Goal: Transaction & Acquisition: Purchase product/service

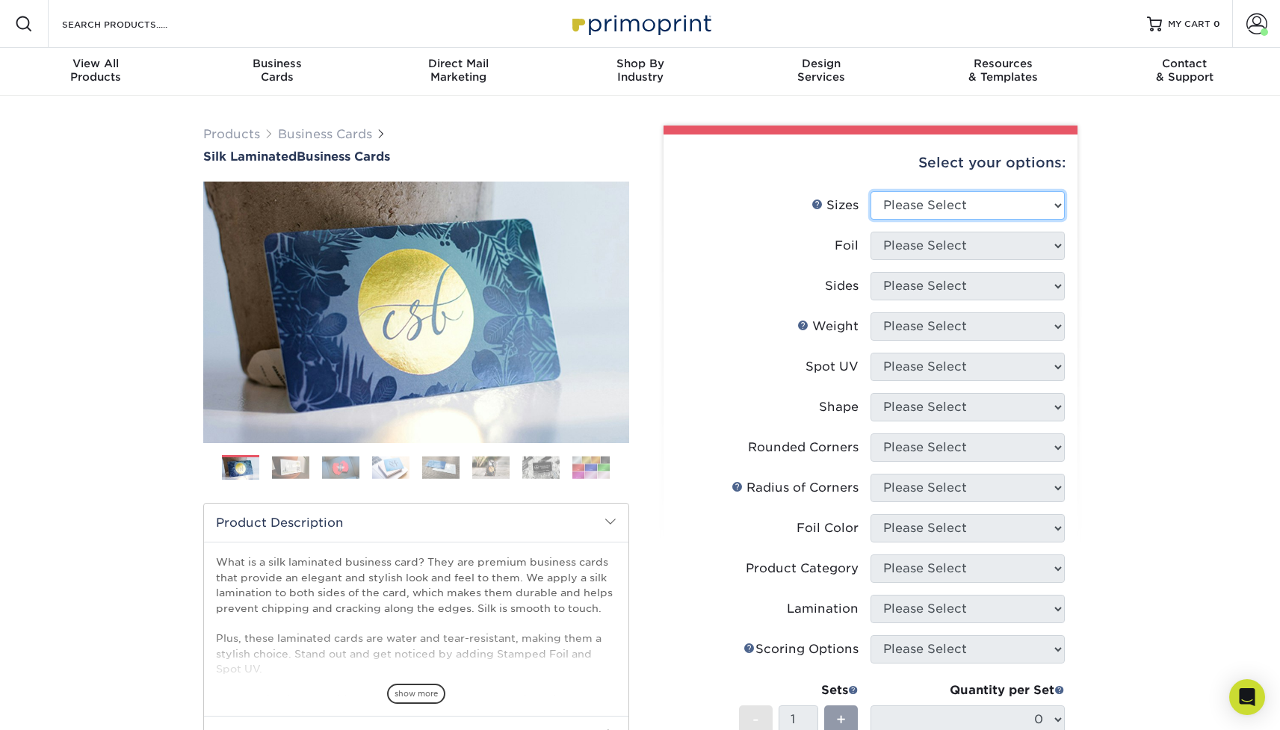
click at [920, 211] on select "Please Select 1.5" x 3.5" - Mini 1.75" x 3.5" - Mini 2" x 2" - Square 2" x 3" -…" at bounding box center [967, 205] width 194 height 28
select select "2.00x3.50"
click at [870, 191] on select "Please Select 1.5" x 3.5" - Mini 1.75" x 3.5" - Mini 2" x 2" - Square 2" x 3" -…" at bounding box center [967, 205] width 194 height 28
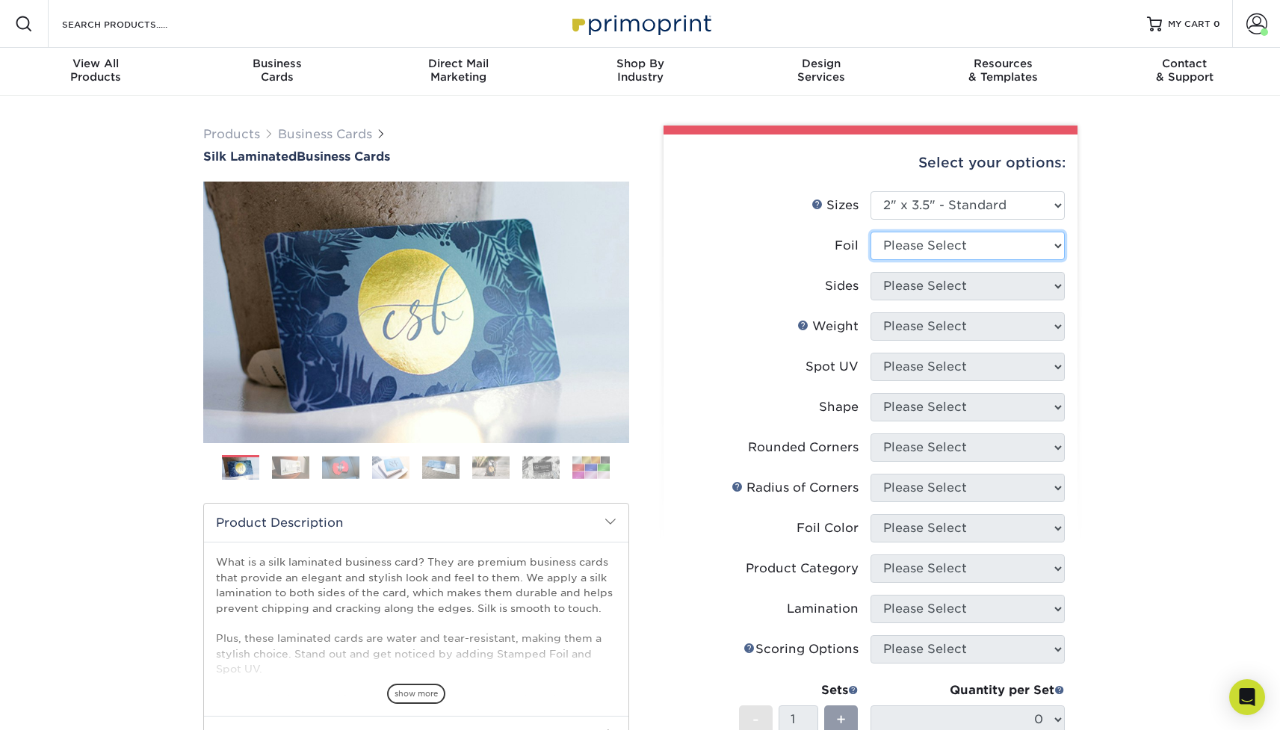
click at [912, 249] on select "Please Select Yes No" at bounding box center [967, 246] width 194 height 28
select select "0"
click at [870, 232] on select "Please Select Yes No" at bounding box center [967, 246] width 194 height 28
click at [912, 279] on select "Please Select Print Both Sides Print Front Only" at bounding box center [967, 286] width 194 height 28
select select "13abbda7-1d64-4f25-8bb2-c179b224825d"
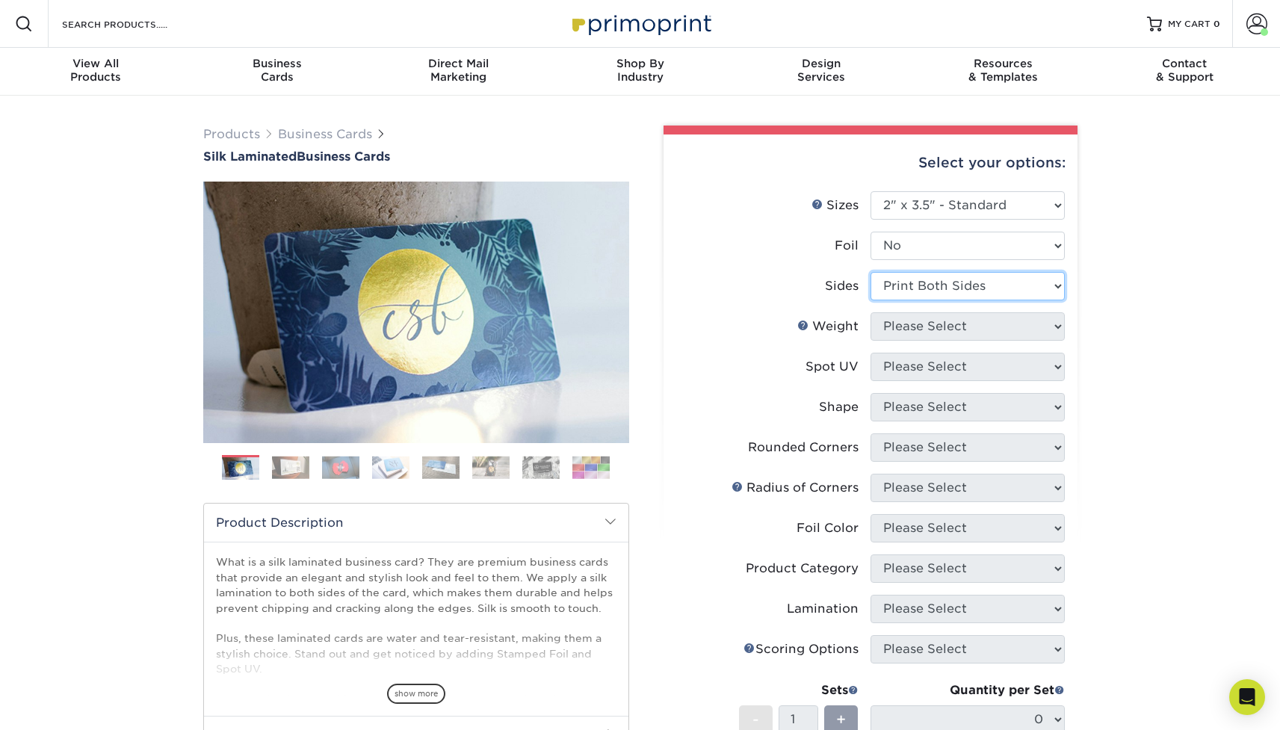
click at [870, 272] on select "Please Select Print Both Sides Print Front Only" at bounding box center [967, 286] width 194 height 28
click at [912, 329] on select "Please Select 16PT" at bounding box center [967, 326] width 194 height 28
select select "16PT"
click at [870, 312] on select "Please Select 16PT" at bounding box center [967, 326] width 194 height 28
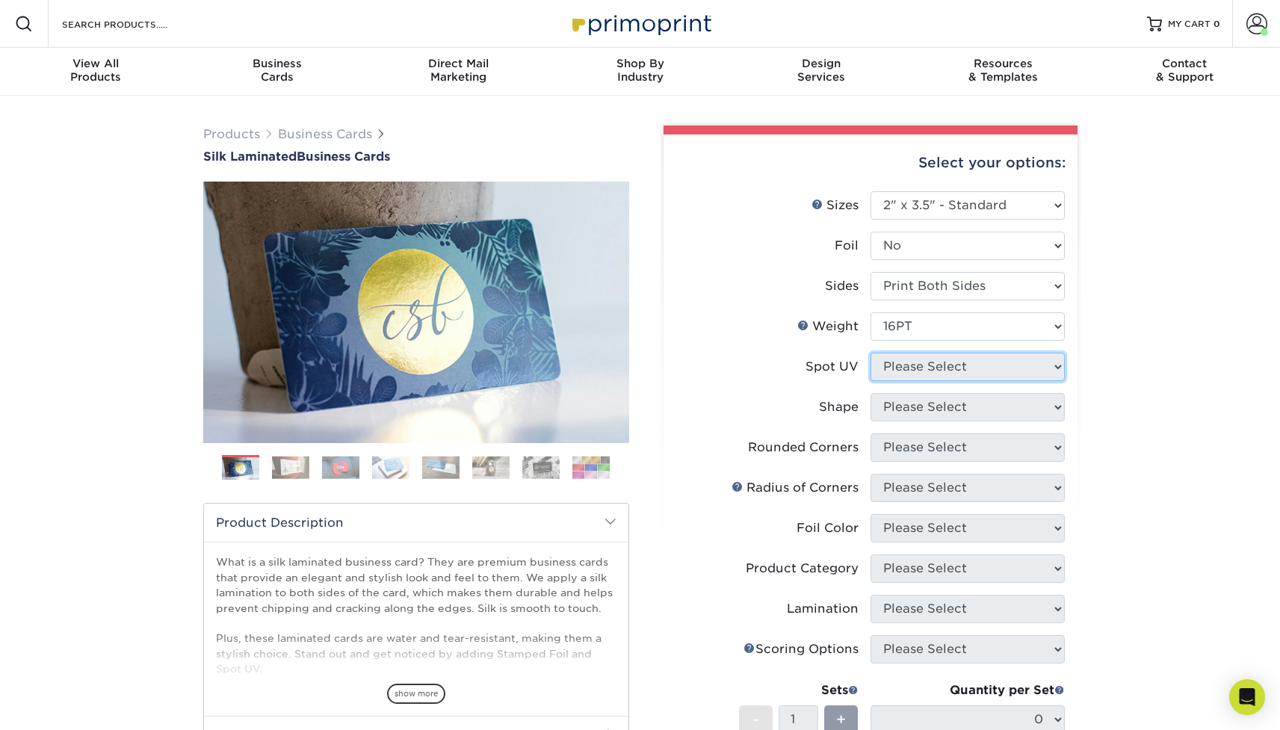
click at [906, 368] on select "Please Select No Spot UV Front and Back (Both Sides) Front Only Back Only" at bounding box center [967, 367] width 194 height 28
select select "3"
click at [870, 353] on select "Please Select No Spot UV Front and Back (Both Sides) Front Only Back Only" at bounding box center [967, 367] width 194 height 28
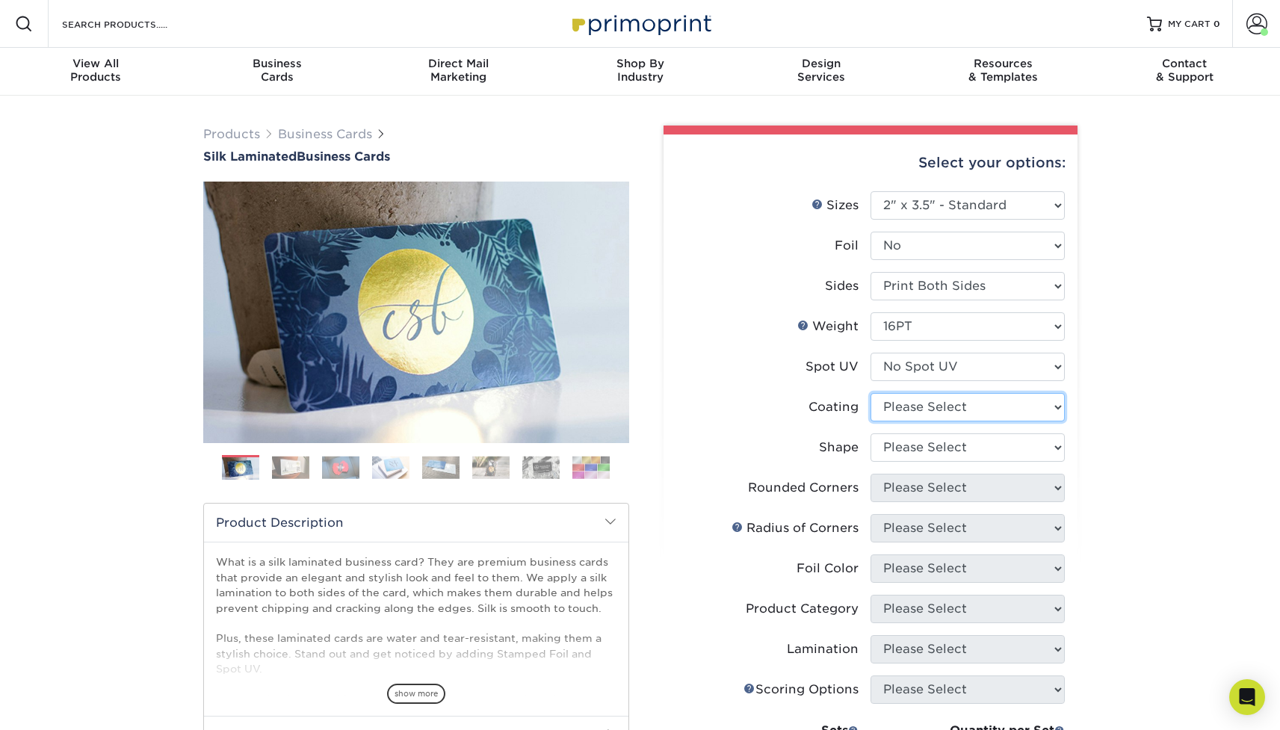
click at [900, 409] on select at bounding box center [967, 407] width 194 height 28
select select "3e7618de-abca-4bda-9f97-8b9129e913d8"
click at [870, 393] on select at bounding box center [967, 407] width 194 height 28
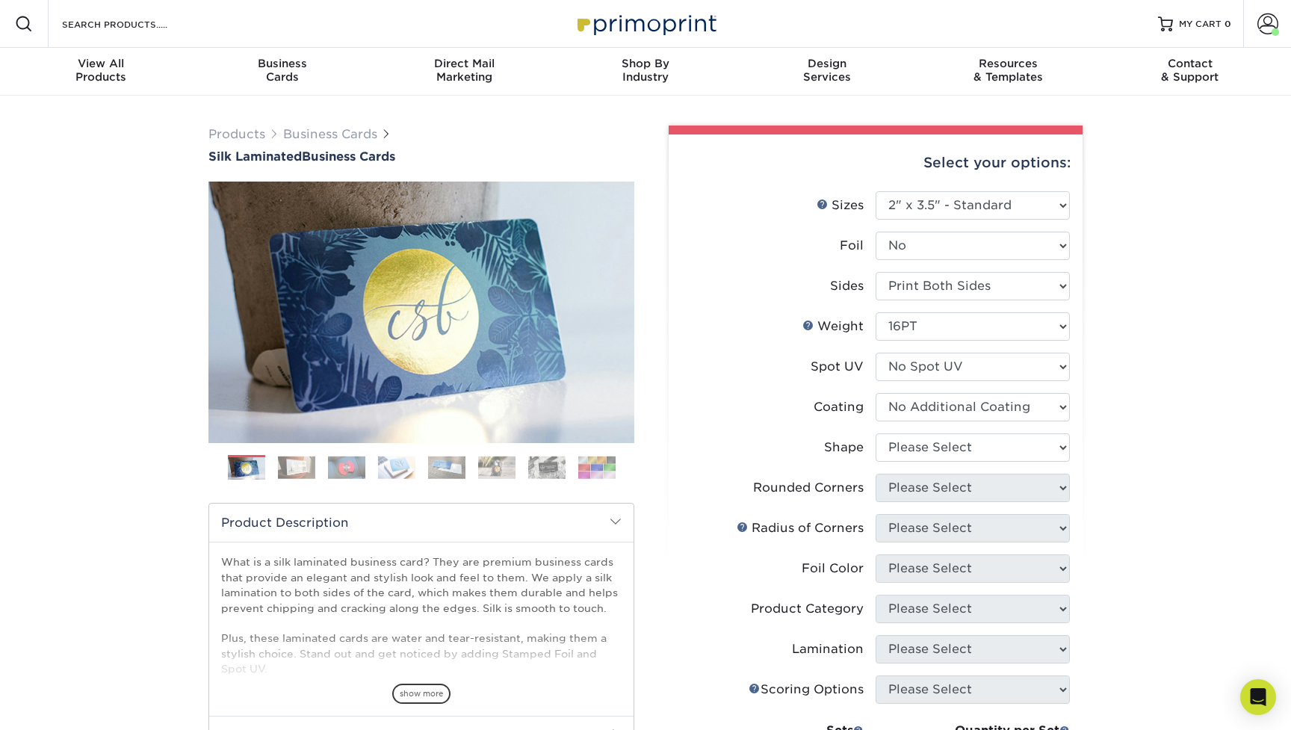
click at [0, 0] on div at bounding box center [0, 0] width 0 height 0
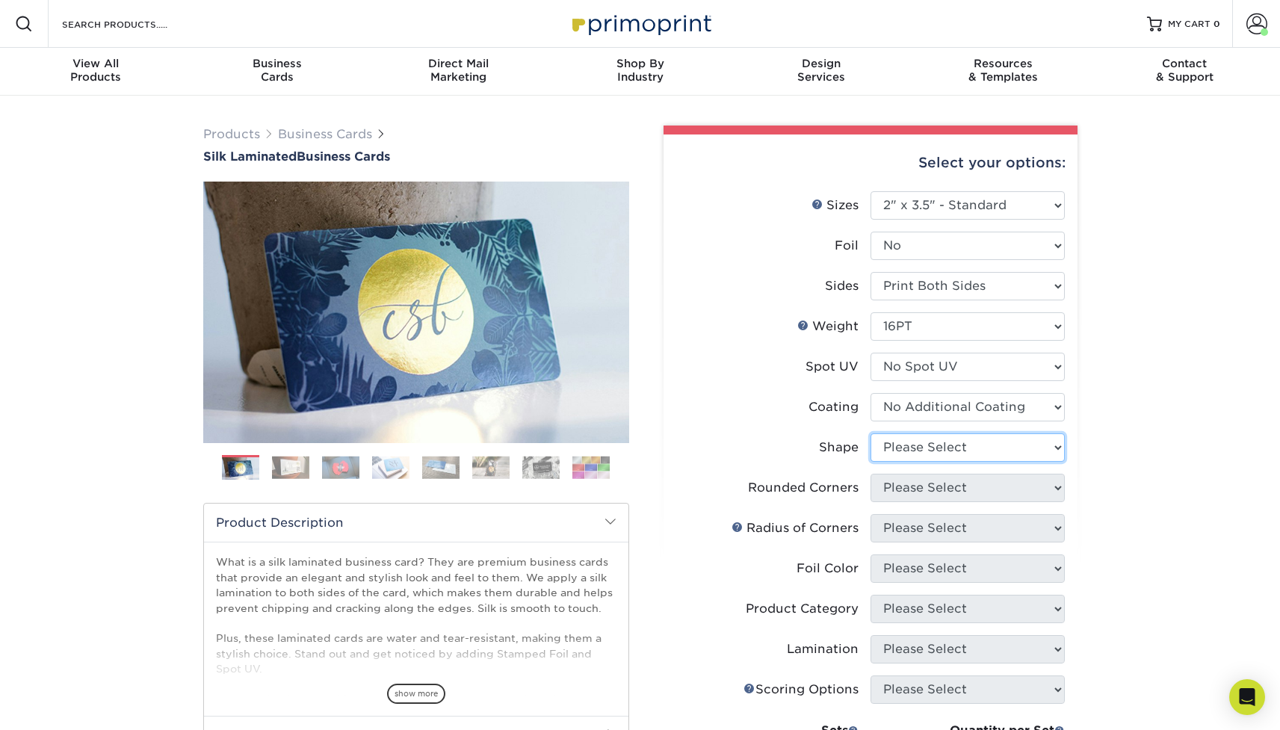
click at [895, 455] on select "Please Select Standard Oval" at bounding box center [967, 447] width 194 height 28
select select "standard"
click at [870, 433] on select "Please Select Standard Oval" at bounding box center [967, 447] width 194 height 28
click at [908, 495] on select "Please Select Yes - Round 2 Corners Yes - Round 4 Corners No" at bounding box center [967, 488] width 194 height 28
select select "0"
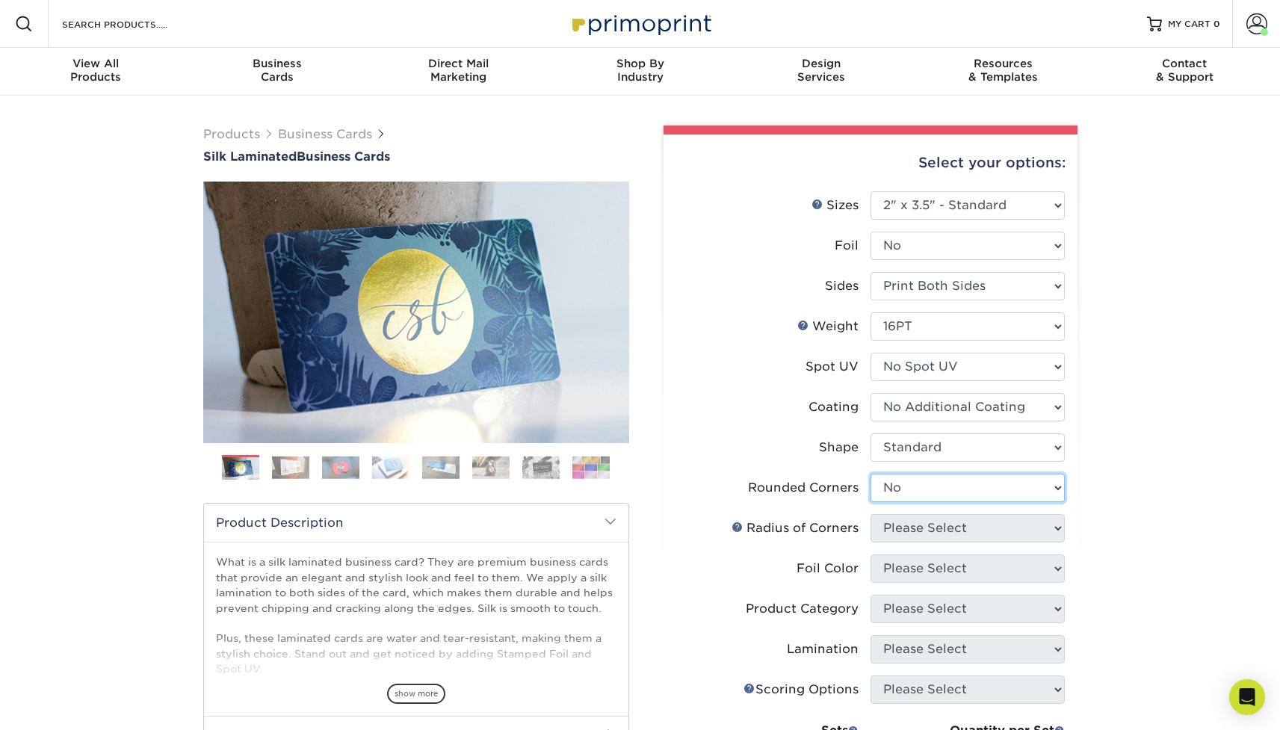
click at [870, 474] on select "Please Select Yes - Round 2 Corners Yes - Round 4 Corners No" at bounding box center [967, 488] width 194 height 28
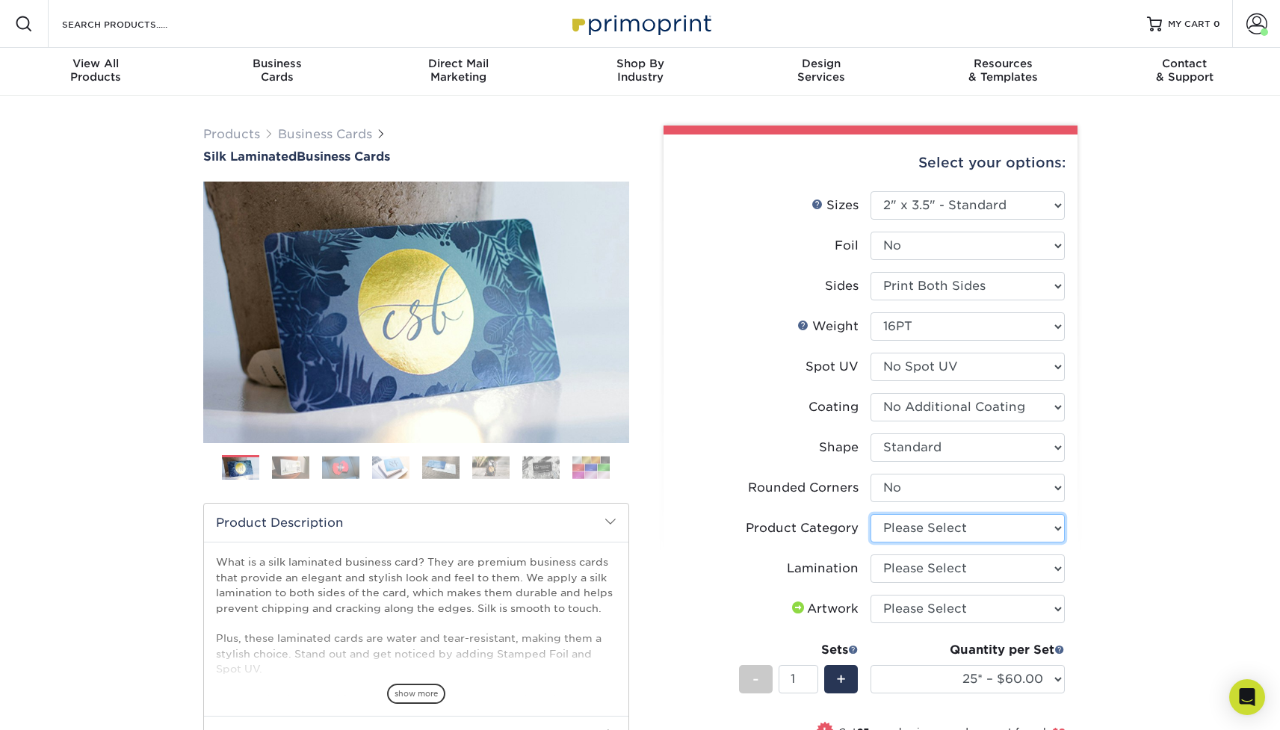
click at [895, 530] on select "Please Select Business Cards" at bounding box center [967, 528] width 194 height 28
select select "3b5148f1-0588-4f88-a218-97bcfdce65c1"
click at [870, 514] on select "Please Select Business Cards" at bounding box center [967, 528] width 194 height 28
click at [896, 576] on select "Please Select Silk" at bounding box center [967, 568] width 194 height 28
select select "ccacb42f-45f7-42d3-bbd3-7c8421cf37f0"
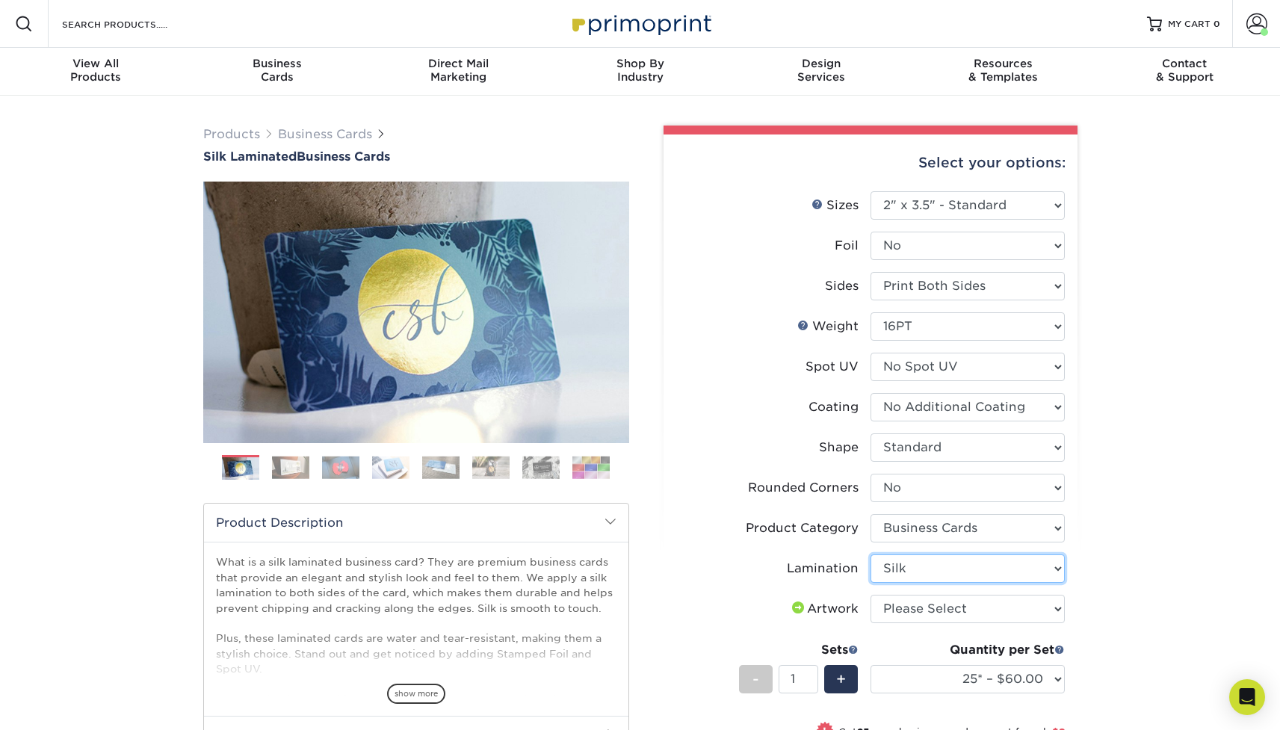
click at [870, 554] on select "Please Select Silk" at bounding box center [967, 568] width 194 height 28
click at [891, 610] on select "Please Select I will upload files I need a design - $100" at bounding box center [967, 609] width 194 height 28
select select "upload"
click at [870, 595] on select "Please Select I will upload files I need a design - $100" at bounding box center [967, 609] width 194 height 28
drag, startPoint x: 846, startPoint y: 683, endPoint x: 878, endPoint y: 638, distance: 54.7
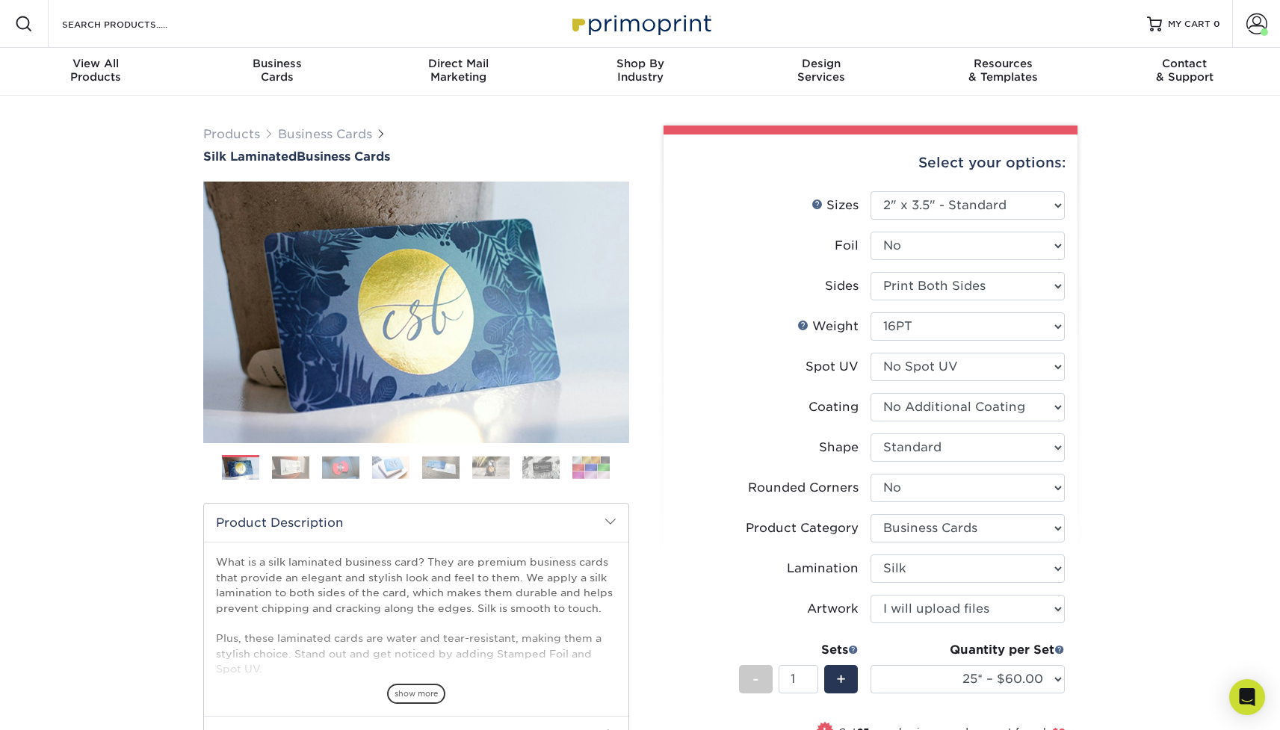
click at [776, 596] on ul "Sizes Help Sizes Please Select 1.5" x 3.5" - Mini 1.75" x 3.5" - Mini 2" x 2" -…" at bounding box center [870, 512] width 390 height 642
click at [1009, 683] on select "25* – $60.00 50* – $68.00 75* – $76.00 100* – $84.00 250* – $92.00 500 – $96.00…" at bounding box center [967, 679] width 194 height 28
select select "250* – $92.00"
click at [870, 665] on select "25* – $60.00 50* – $68.00 75* – $76.00 100* – $84.00 250* – $92.00 500 – $96.00…" at bounding box center [967, 679] width 194 height 28
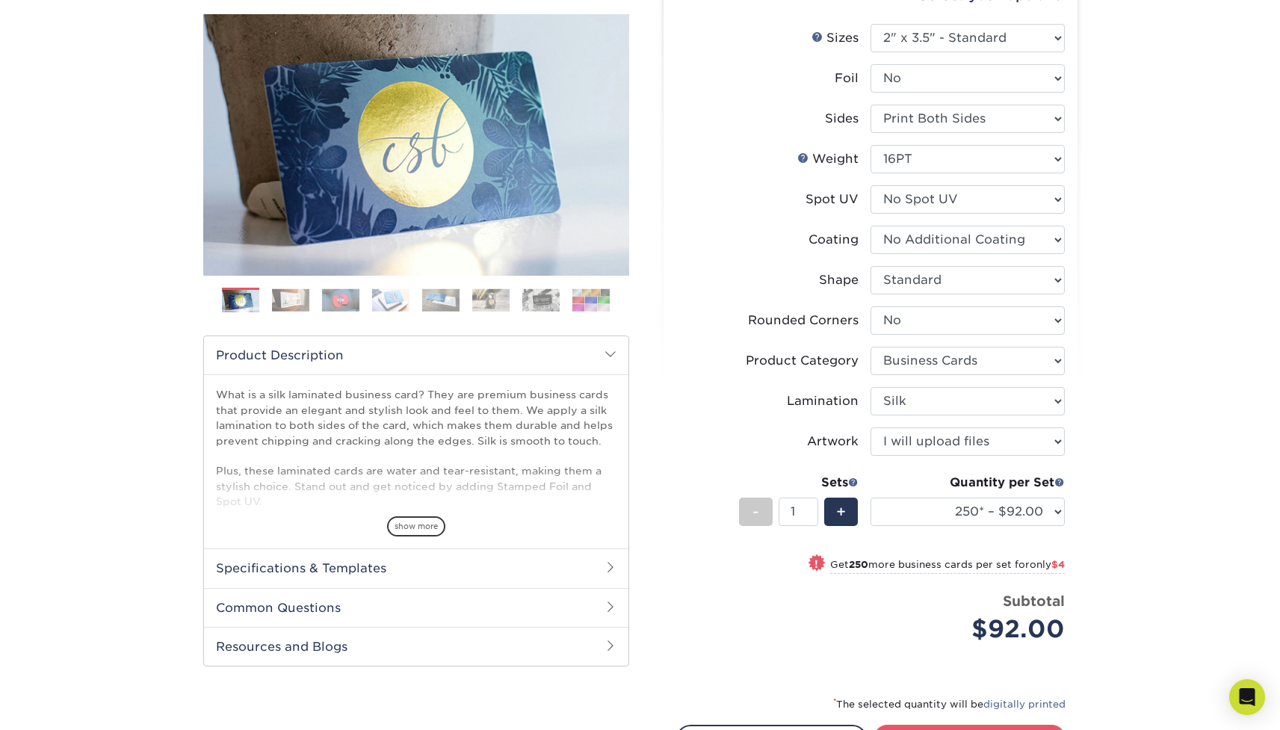
scroll to position [255, 0]
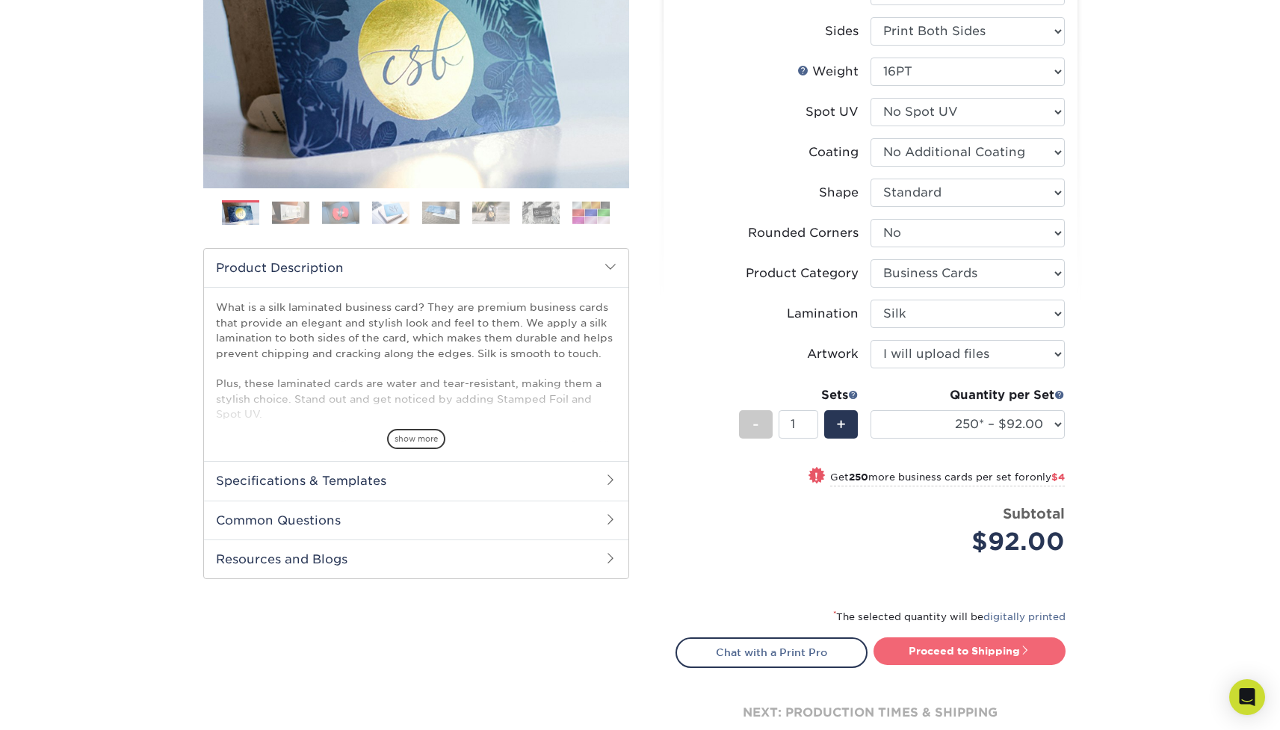
click at [950, 652] on link "Proceed to Shipping" at bounding box center [969, 650] width 192 height 27
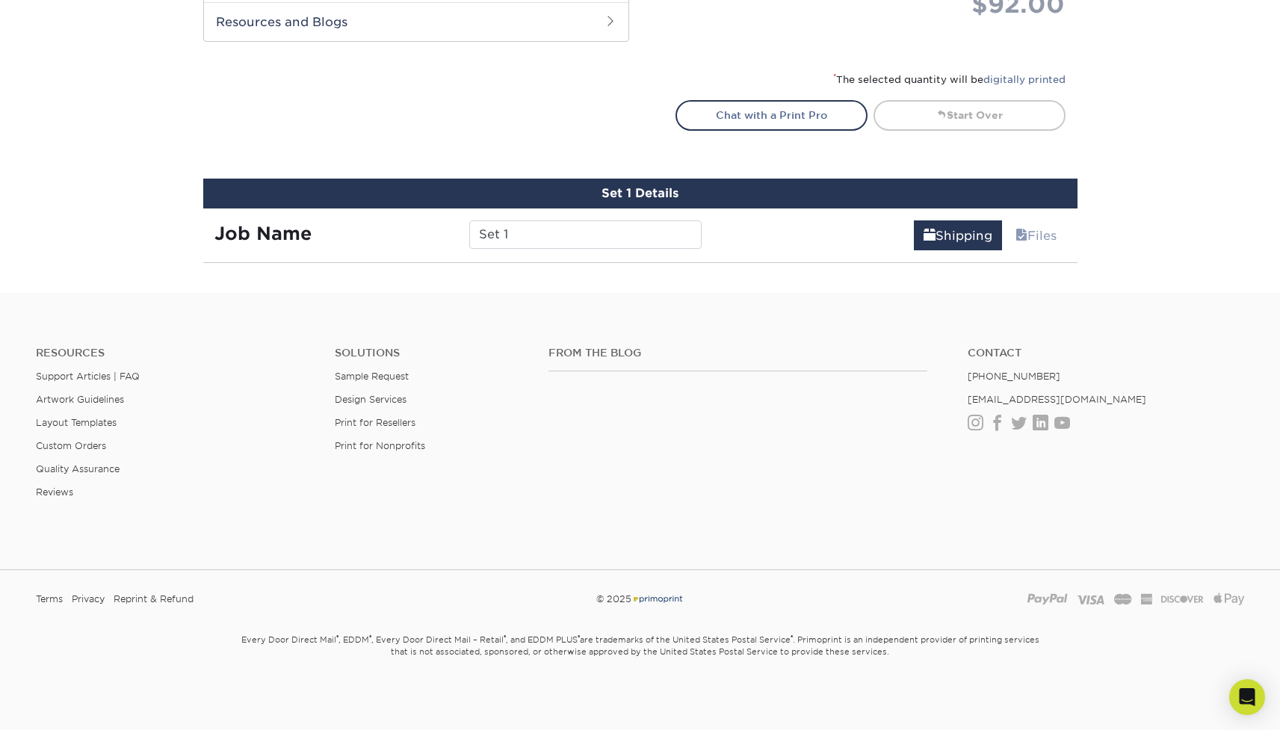
scroll to position [932, 0]
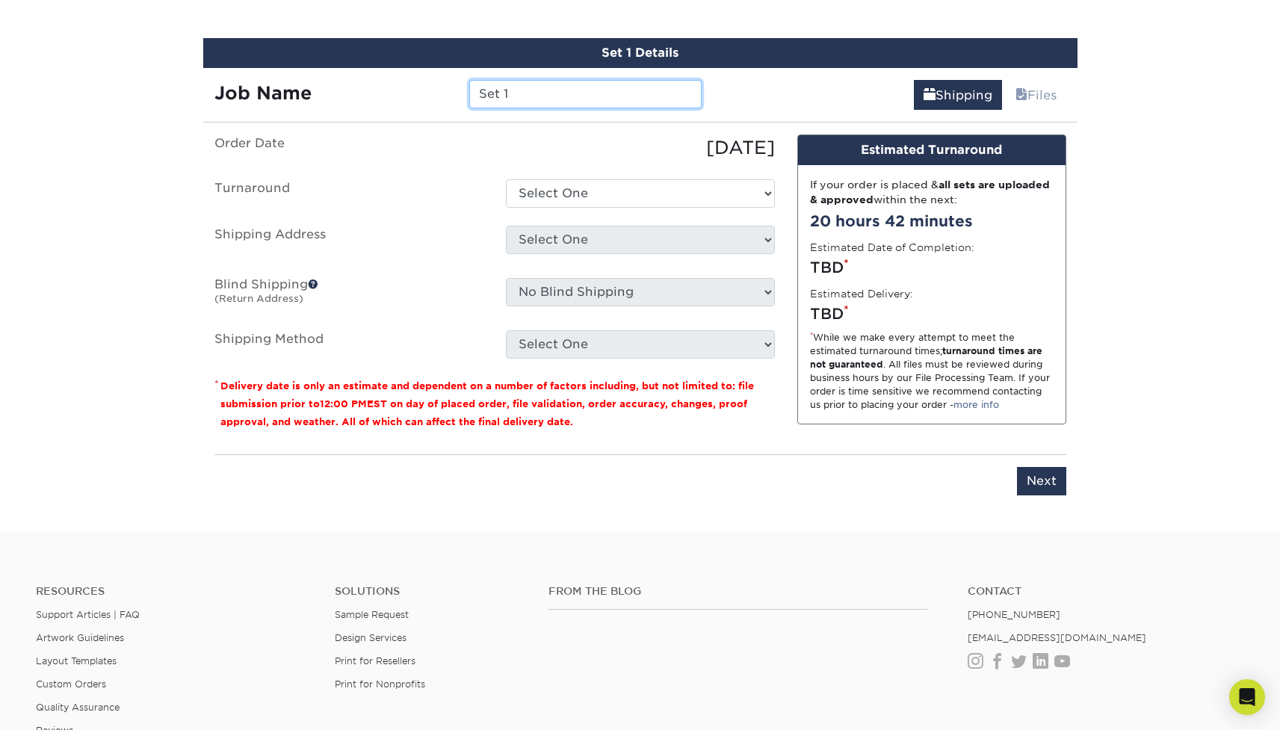
click at [513, 92] on input "Set 1" at bounding box center [585, 94] width 232 height 28
click at [513, 91] on input "Set 1" at bounding box center [585, 94] width 232 height 28
type input "Cassidy Seamon"
click at [599, 202] on select "Select One 2-4 Business Days 2 Day Next Business Day" at bounding box center [640, 193] width 269 height 28
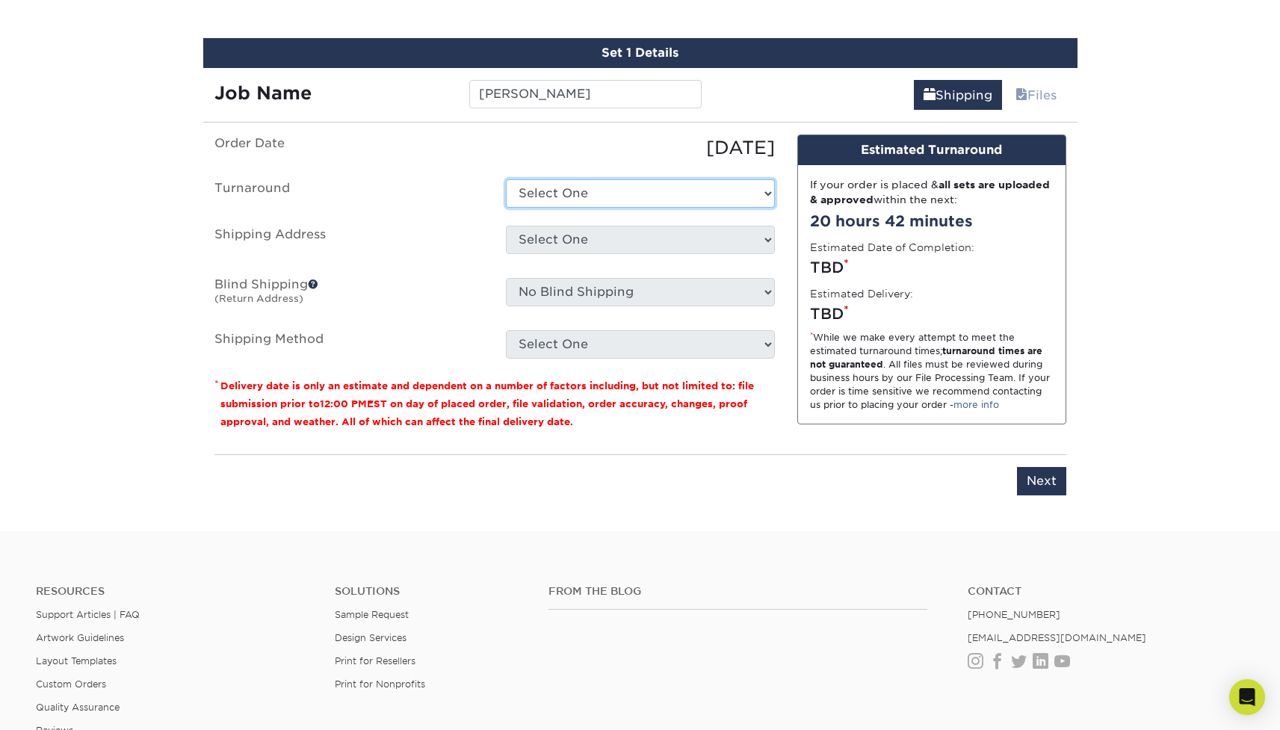
select select "75495d5f-2f89-49bb-a186-824331e501c3"
click at [506, 179] on select "Select One 2-4 Business Days 2 Day Next Business Day" at bounding box center [640, 193] width 269 height 28
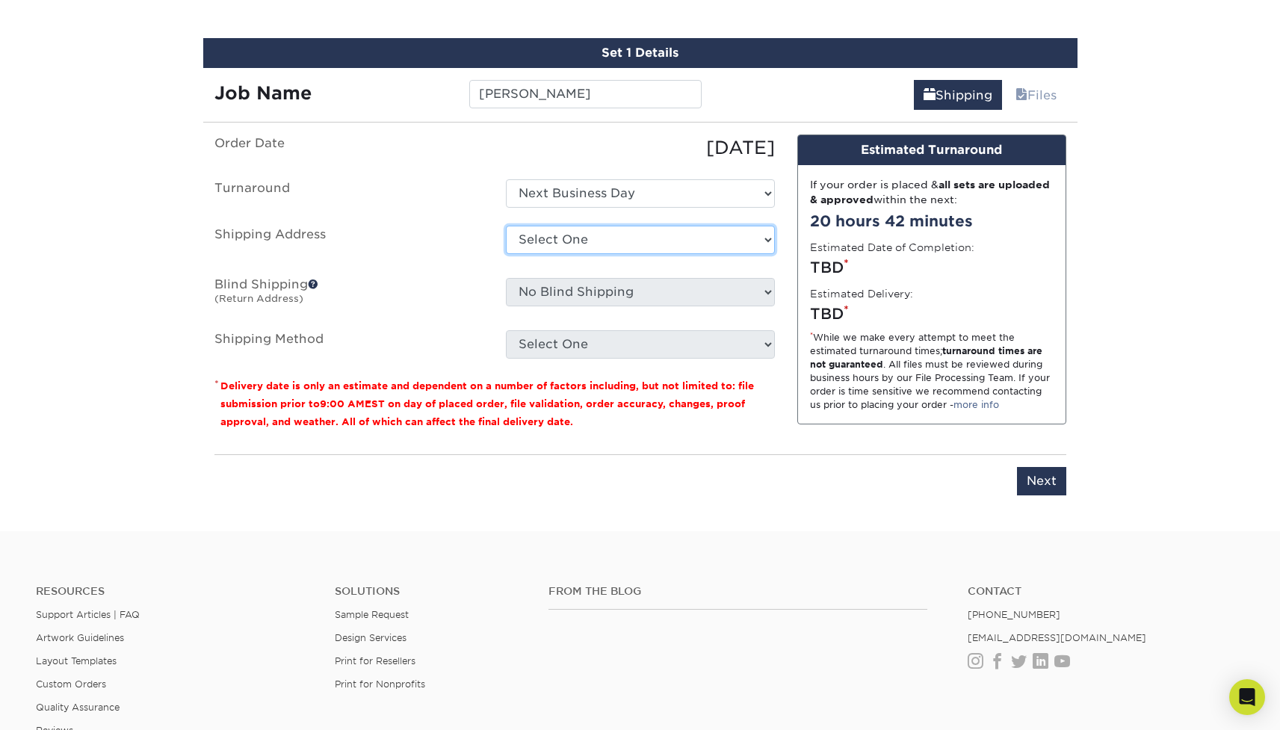
click at [558, 236] on select "Select One 98 maplewood w [GEOGRAPHIC_DATA] AGEC [US_STATE] Atlantic - [GEOGRAP…" at bounding box center [640, 240] width 269 height 28
select select "275506"
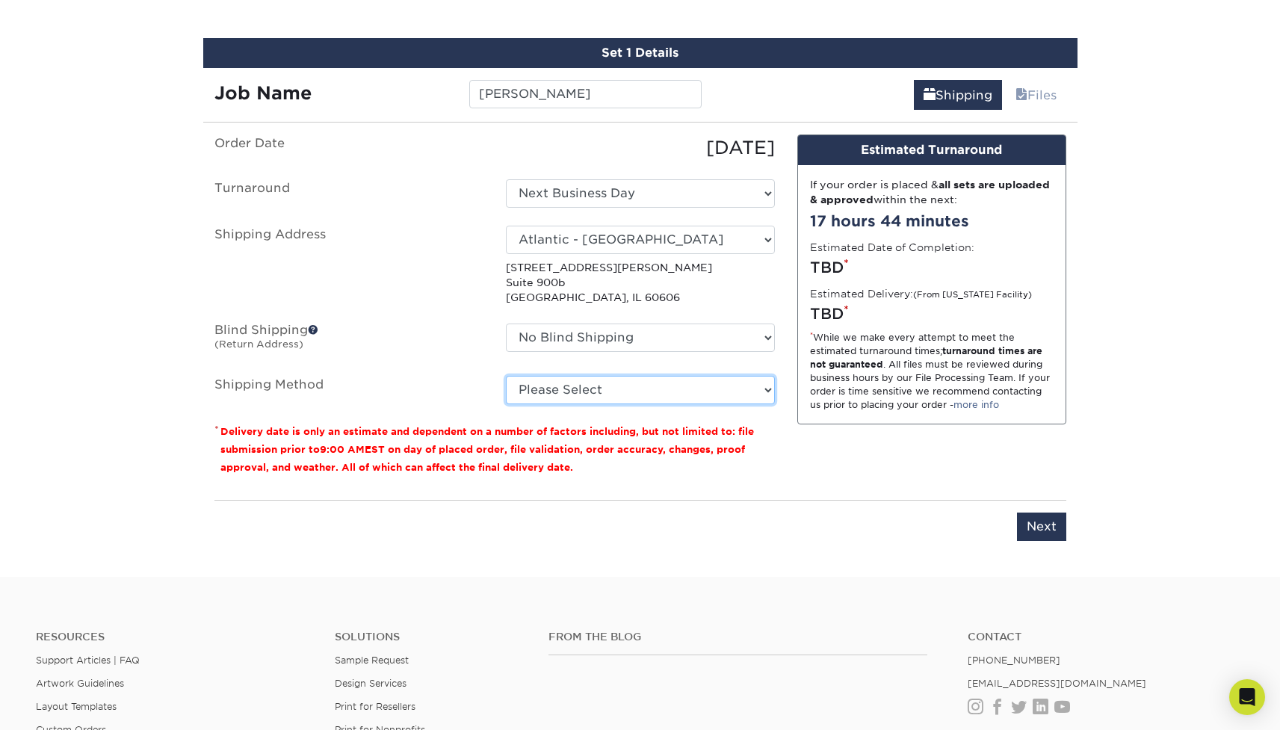
click at [636, 389] on select "Please Select Ground Shipping (+$7.84) 3 Day Shipping Service (+$18.68) 2 Day A…" at bounding box center [640, 390] width 269 height 28
click at [506, 376] on select "Please Select Ground Shipping (+$7.84) 3 Day Shipping Service (+$18.68) 2 Day A…" at bounding box center [640, 390] width 269 height 28
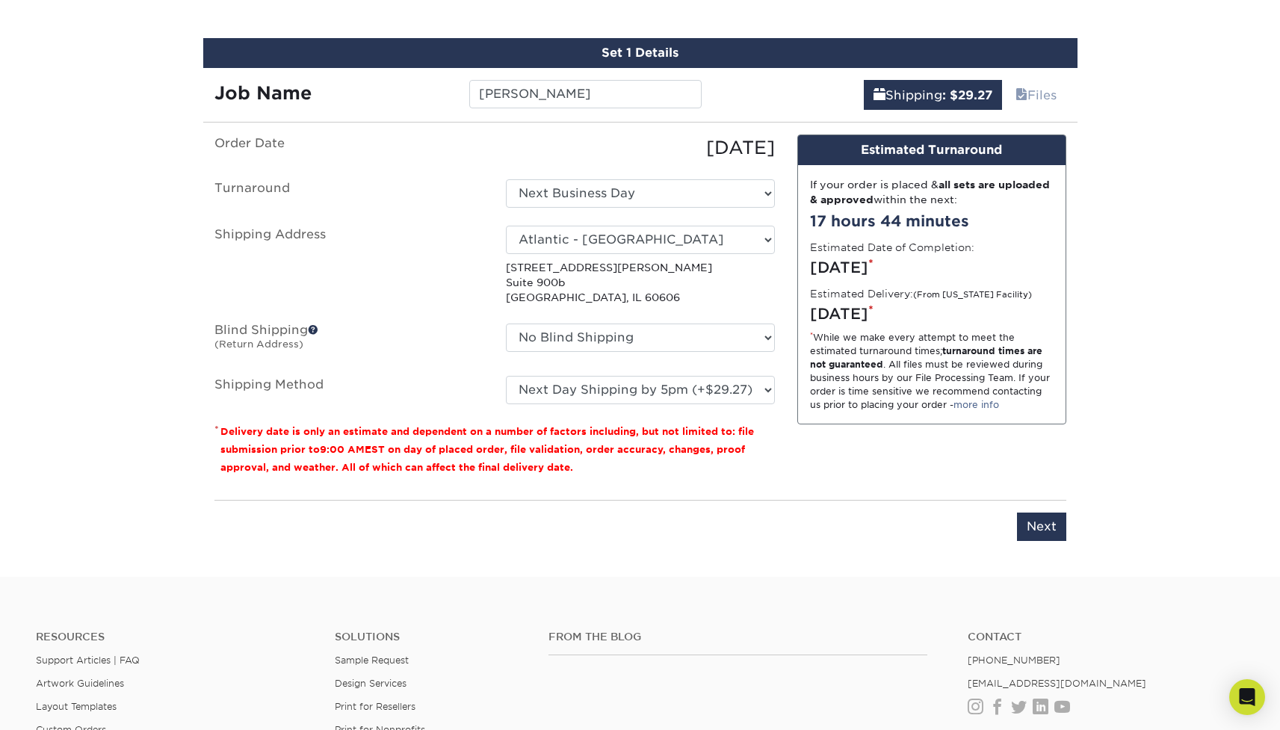
drag, startPoint x: 981, startPoint y: 318, endPoint x: 767, endPoint y: 357, distance: 217.9
click at [795, 324] on div "Design Estimated Turnaround If your order is placed & all sets are uploaded & a…" at bounding box center [931, 310] width 291 height 353
click at [691, 390] on select "Please Select Ground Shipping (+$7.84) 3 Day Shipping Service (+$18.68) 2 Day A…" at bounding box center [640, 390] width 269 height 28
click at [506, 376] on select "Please Select Ground Shipping (+$7.84) 3 Day Shipping Service (+$18.68) 2 Day A…" at bounding box center [640, 390] width 269 height 28
click at [722, 402] on select "Please Select Ground Shipping (+$7.84) 3 Day Shipping Service (+$18.68) 2 Day A…" at bounding box center [640, 390] width 269 height 28
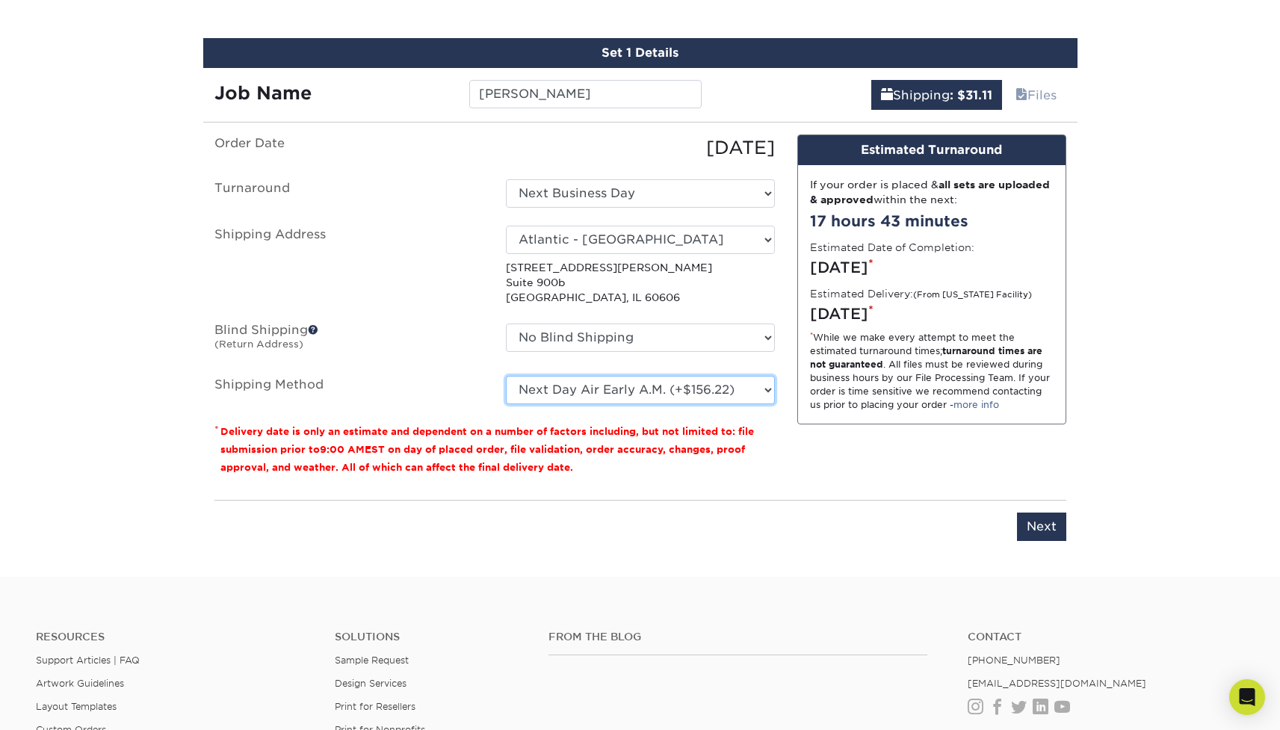
click at [506, 376] on select "Please Select Ground Shipping (+$7.84) 3 Day Shipping Service (+$18.68) 2 Day A…" at bounding box center [640, 390] width 269 height 28
click at [714, 386] on select "Please Select Ground Shipping (+$7.84) 3 Day Shipping Service (+$18.68) 2 Day A…" at bounding box center [640, 390] width 269 height 28
click at [506, 376] on select "Please Select Ground Shipping (+$7.84) 3 Day Shipping Service (+$18.68) 2 Day A…" at bounding box center [640, 390] width 269 height 28
click at [700, 389] on select "Please Select Ground Shipping (+$7.84) 3 Day Shipping Service (+$18.68) 2 Day A…" at bounding box center [640, 390] width 269 height 28
click at [506, 376] on select "Please Select Ground Shipping (+$7.84) 3 Day Shipping Service (+$18.68) 2 Day A…" at bounding box center [640, 390] width 269 height 28
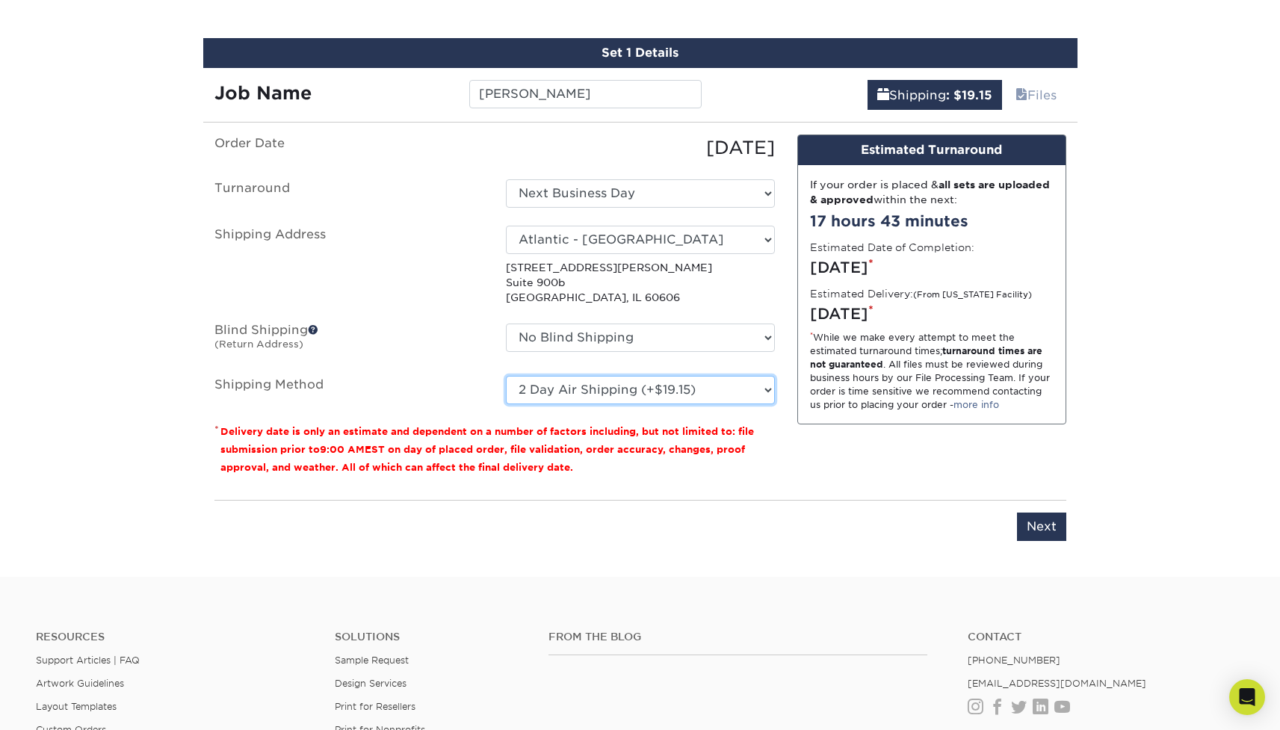
click at [690, 391] on select "Please Select Ground Shipping (+$7.84) 3 Day Shipping Service (+$18.68) 2 Day A…" at bounding box center [640, 390] width 269 height 28
click at [506, 376] on select "Please Select Ground Shipping (+$7.84) 3 Day Shipping Service (+$18.68) 2 Day A…" at bounding box center [640, 390] width 269 height 28
click at [698, 392] on select "Please Select Ground Shipping (+$7.84) 3 Day Shipping Service (+$18.68) 2 Day A…" at bounding box center [640, 390] width 269 height 28
select select "13"
click at [506, 376] on select "Please Select Ground Shipping (+$7.84) 3 Day Shipping Service (+$18.68) 2 Day A…" at bounding box center [640, 390] width 269 height 28
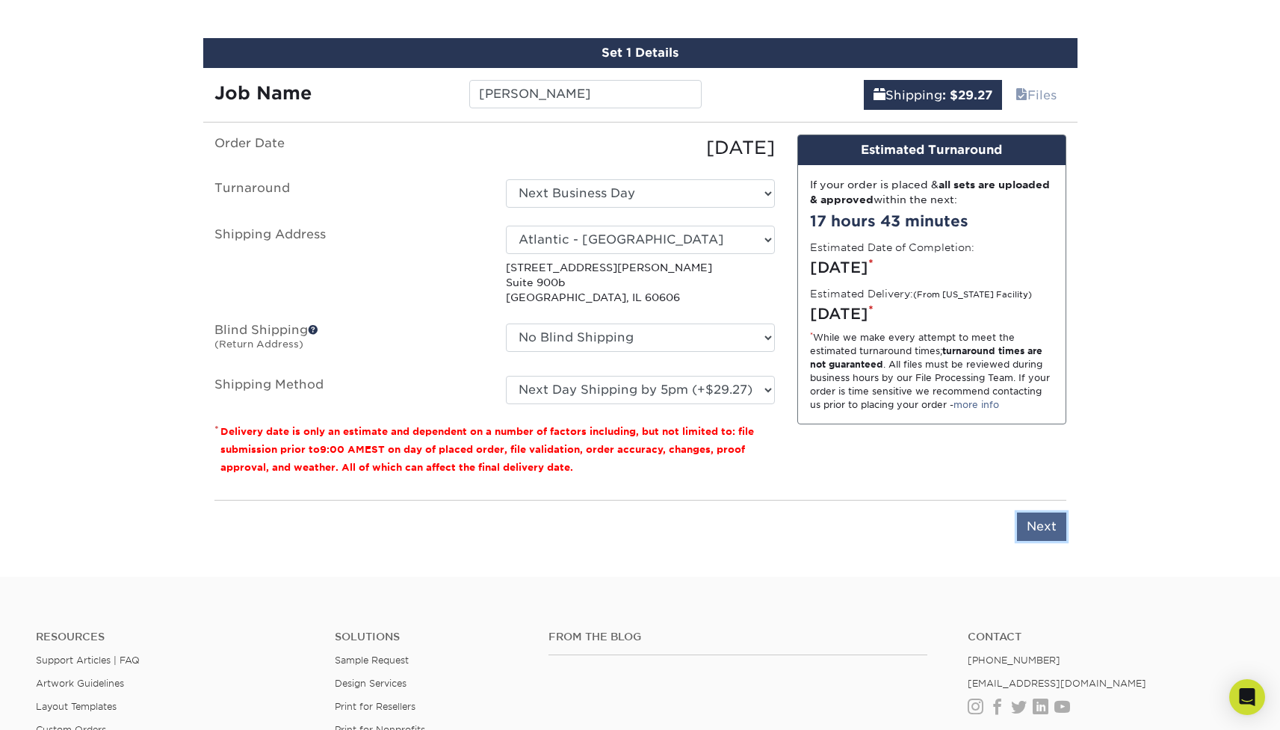
click at [1045, 529] on input "Next" at bounding box center [1041, 527] width 49 height 28
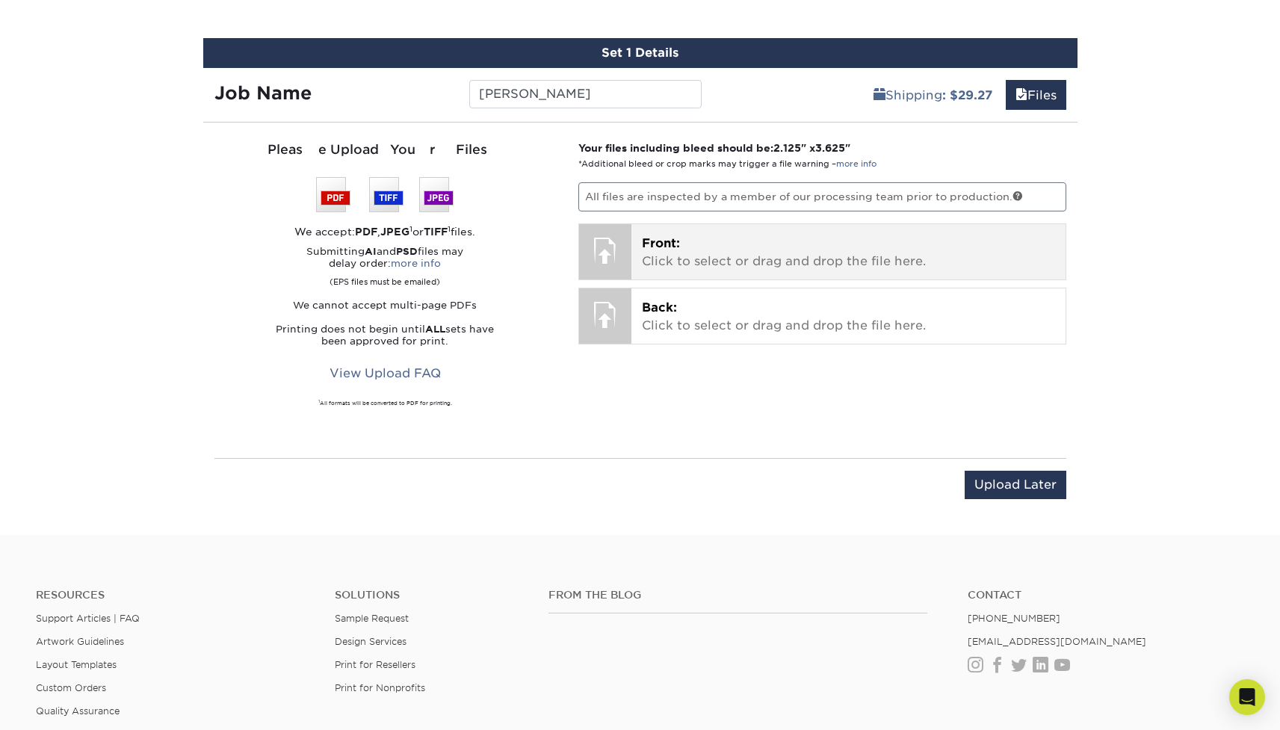
click at [622, 267] on div at bounding box center [605, 250] width 52 height 52
click at [678, 254] on p "Front: Click to select or drag and drop the file here." at bounding box center [848, 253] width 413 height 36
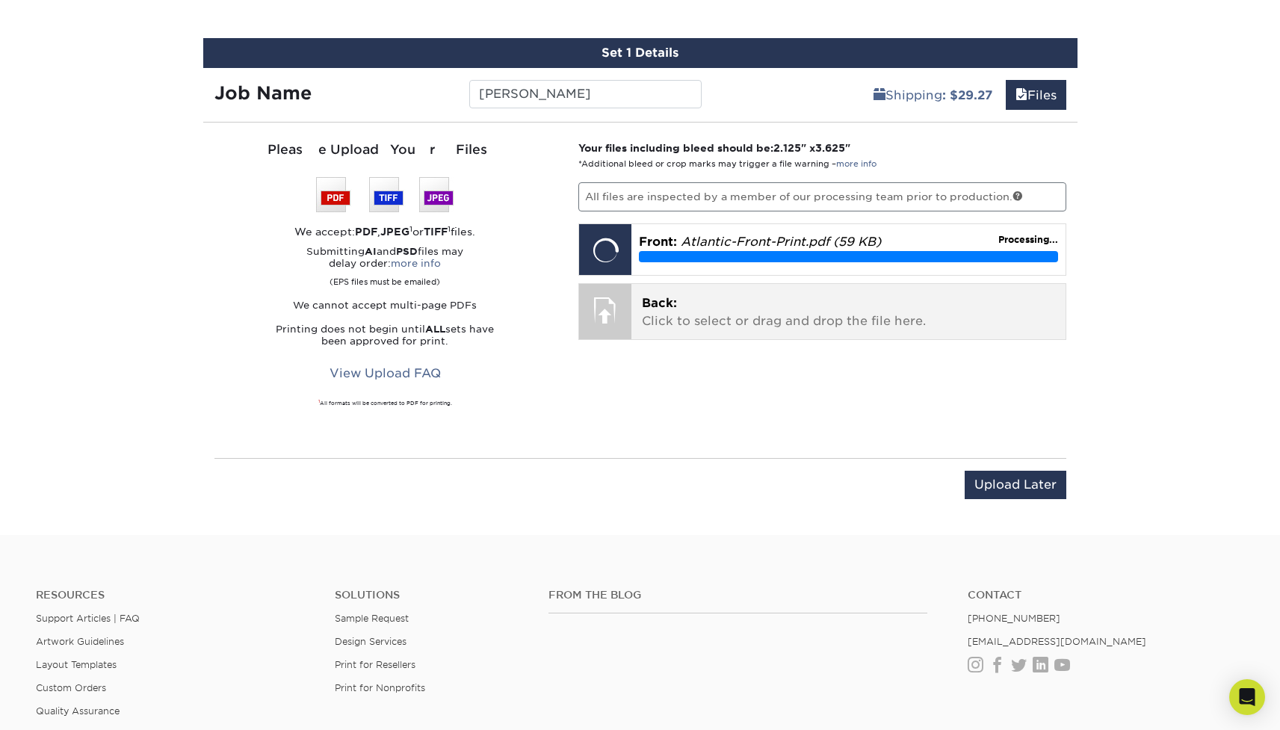
click at [713, 314] on p "Back: Click to select or drag and drop the file here." at bounding box center [848, 312] width 413 height 36
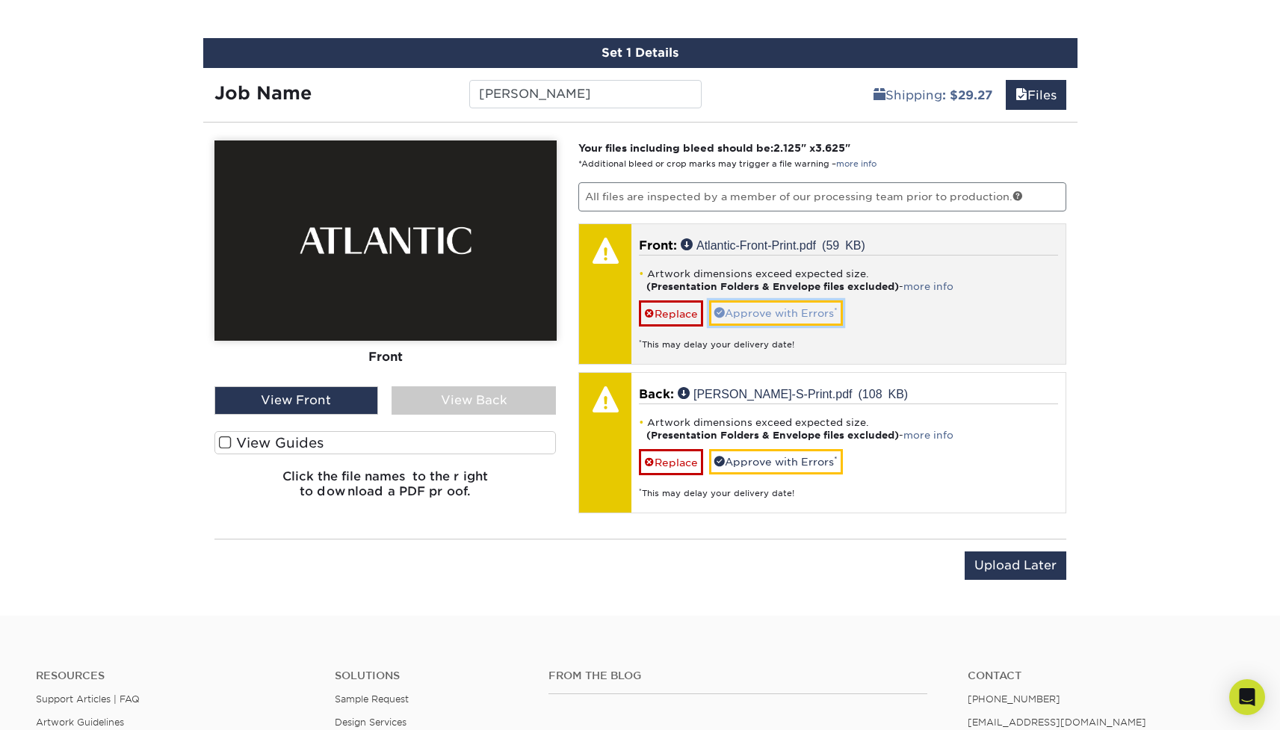
click at [790, 318] on link "Approve with Errors *" at bounding box center [776, 312] width 134 height 25
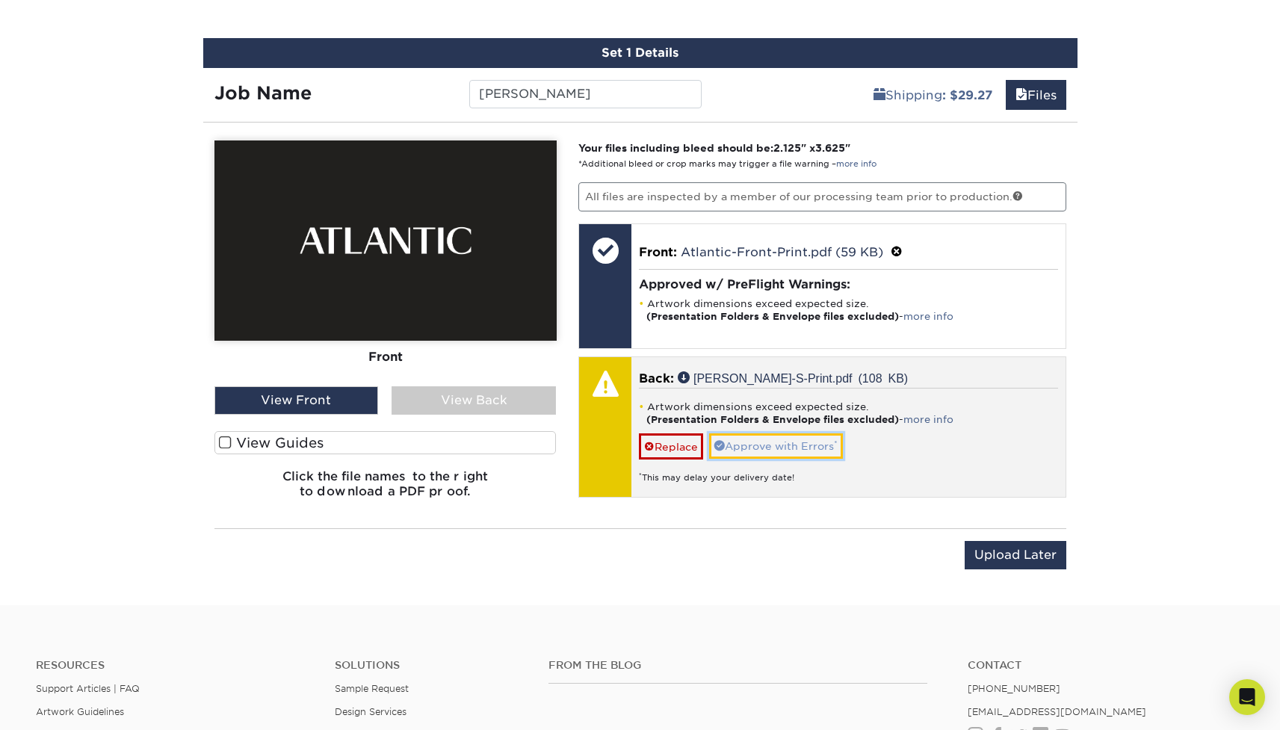
click at [778, 445] on link "Approve with Errors *" at bounding box center [776, 445] width 134 height 25
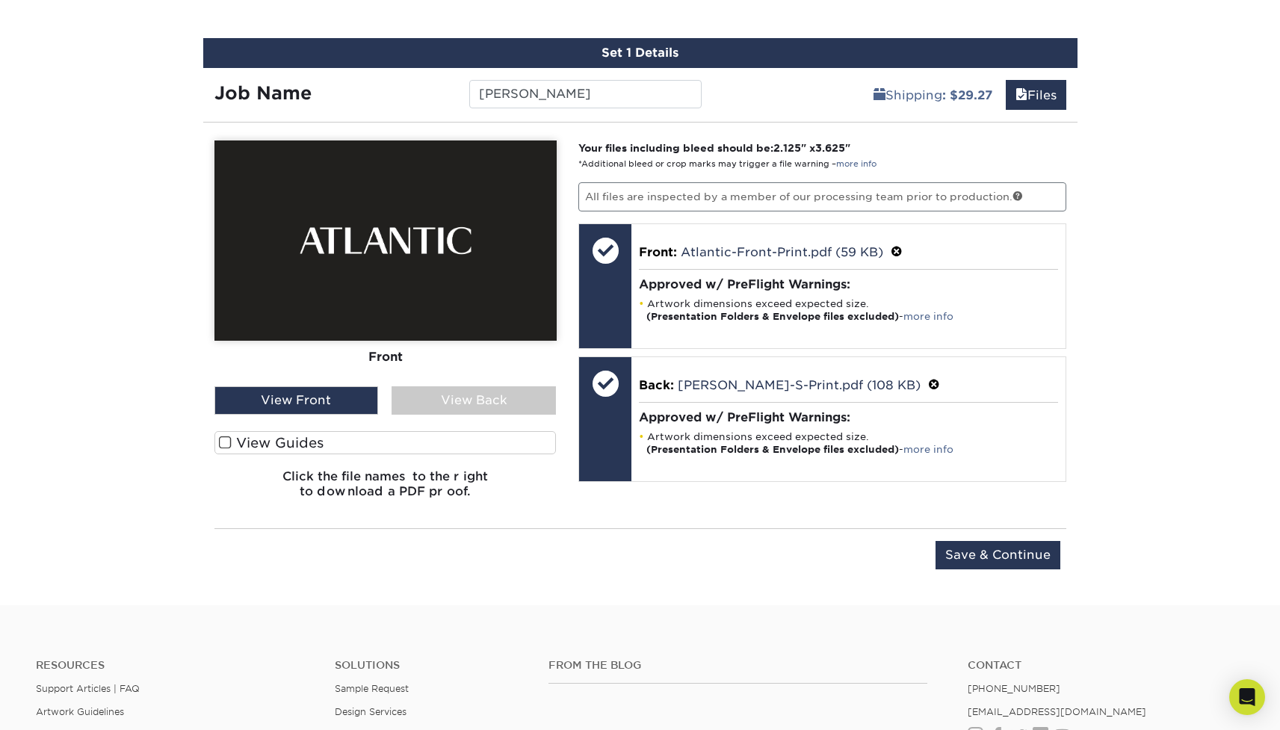
click at [455, 397] on div "View Back" at bounding box center [473, 400] width 164 height 28
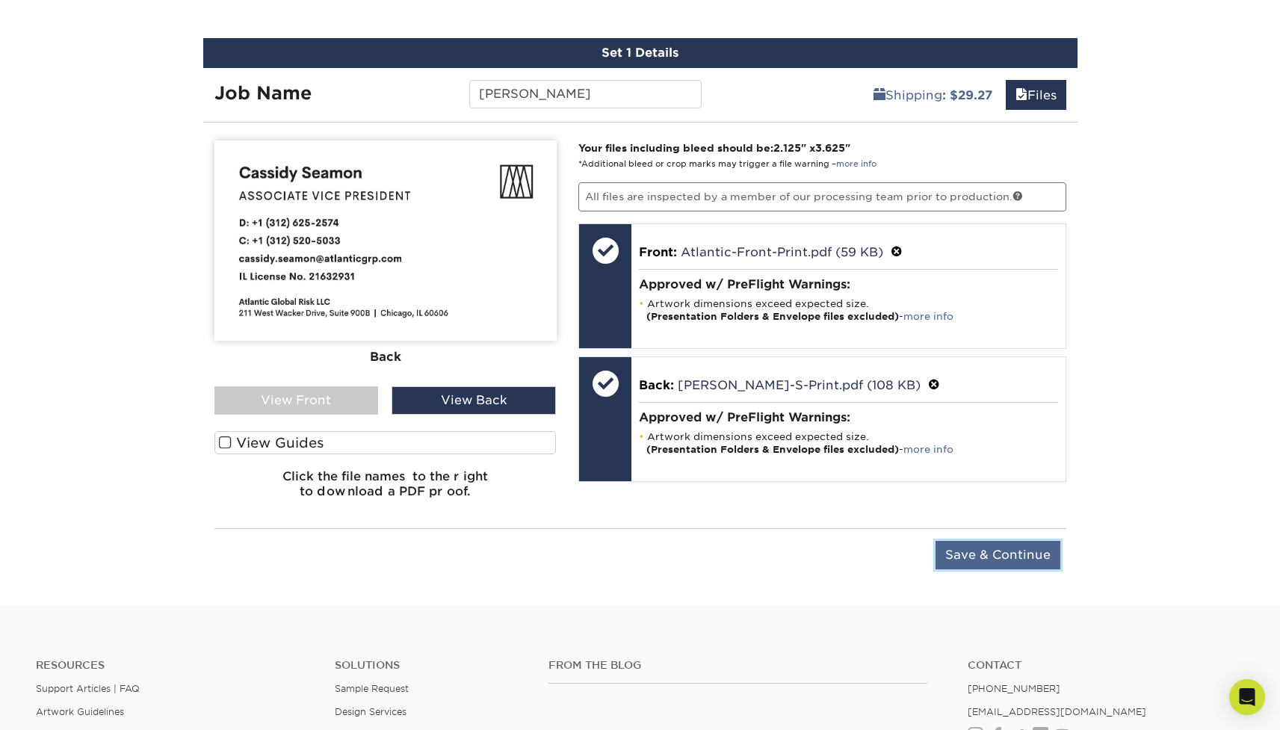
click at [988, 554] on input "Save & Continue" at bounding box center [997, 555] width 125 height 28
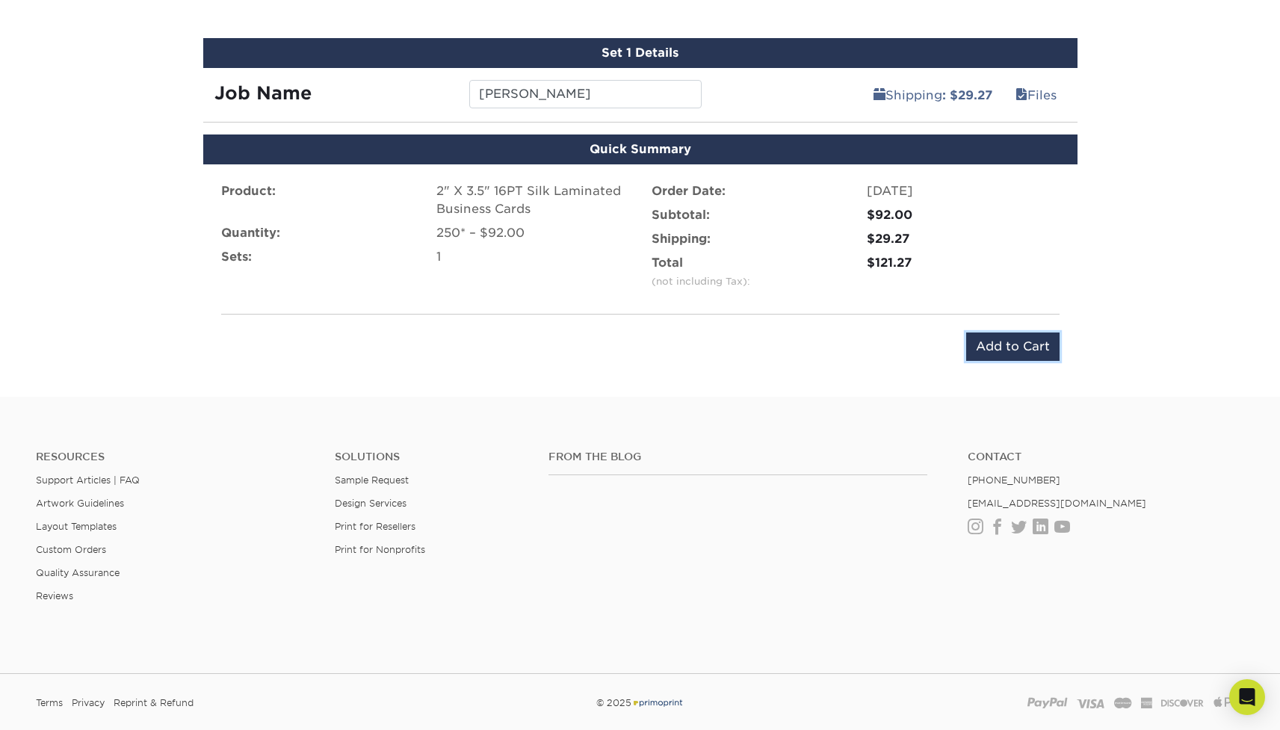
click at [1027, 353] on input "Add to Cart" at bounding box center [1012, 346] width 93 height 28
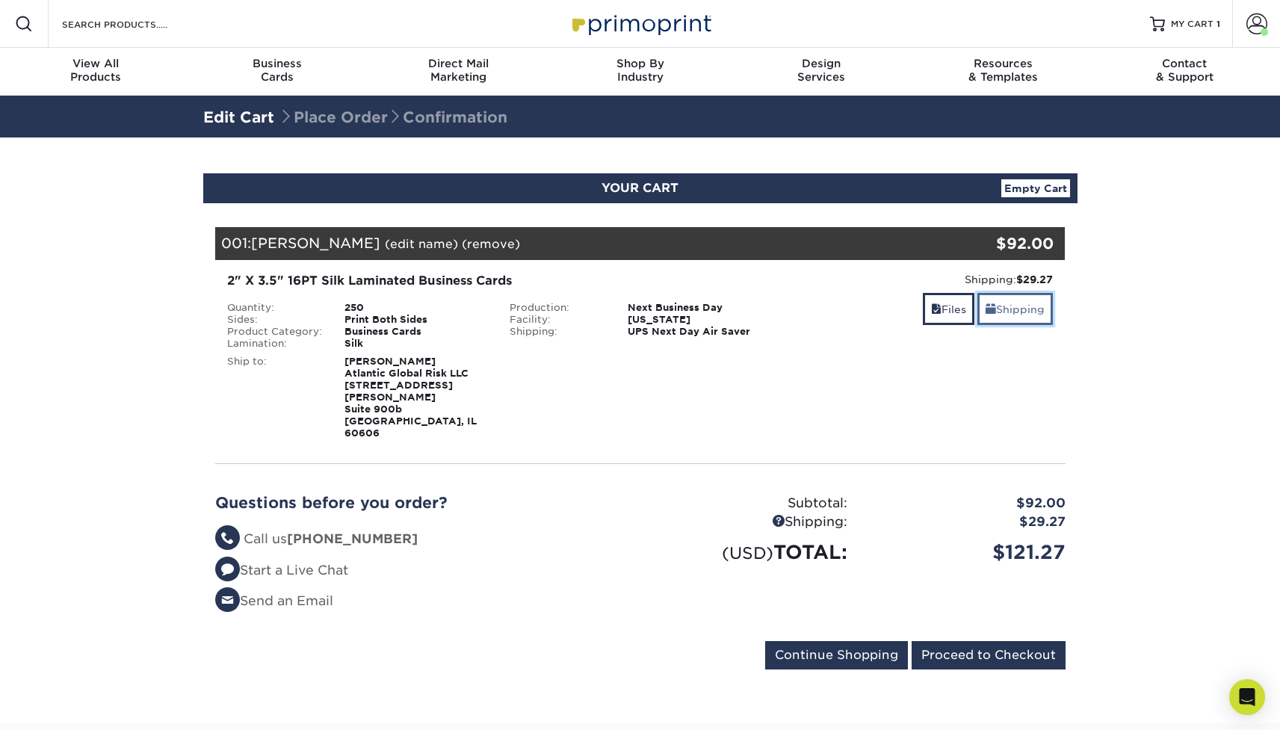
click at [1018, 306] on link "Shipping" at bounding box center [1014, 309] width 75 height 32
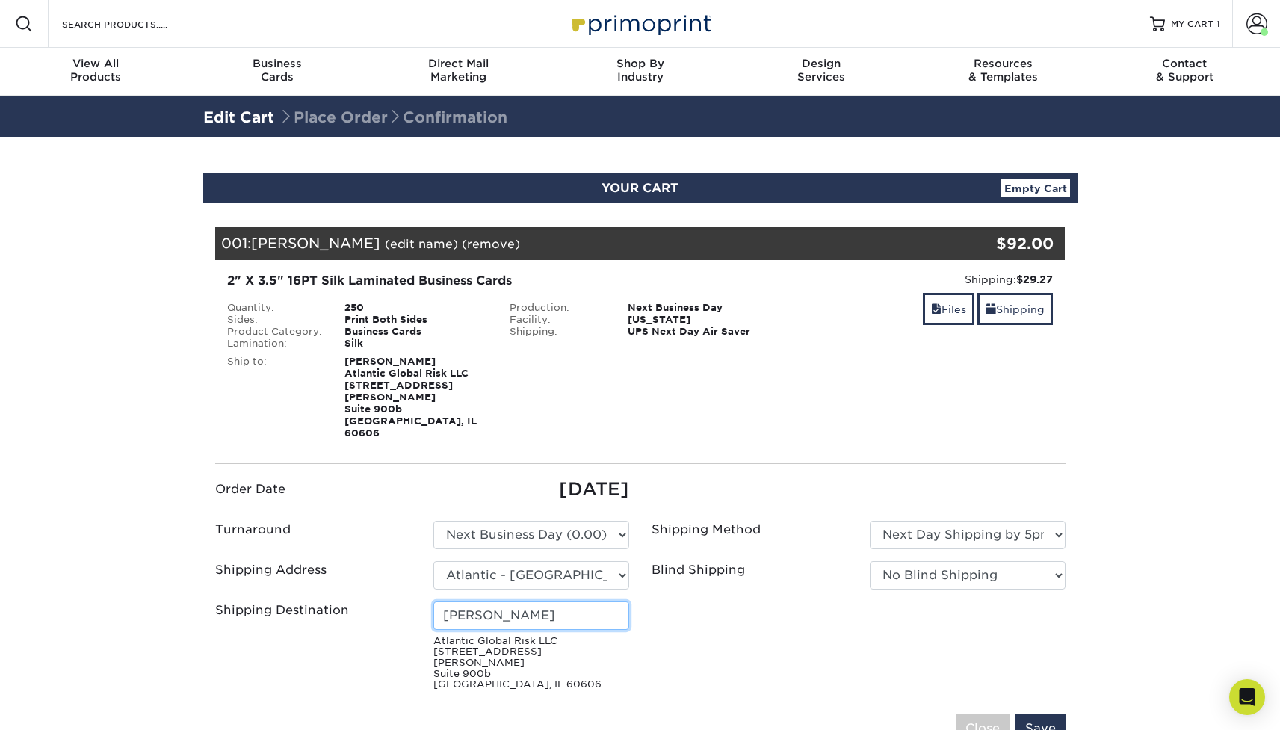
click at [480, 601] on input "Ethan Jasa" at bounding box center [531, 615] width 196 height 28
type input "[PERSON_NAME]"
click at [1038, 714] on input "Save" at bounding box center [1040, 728] width 50 height 28
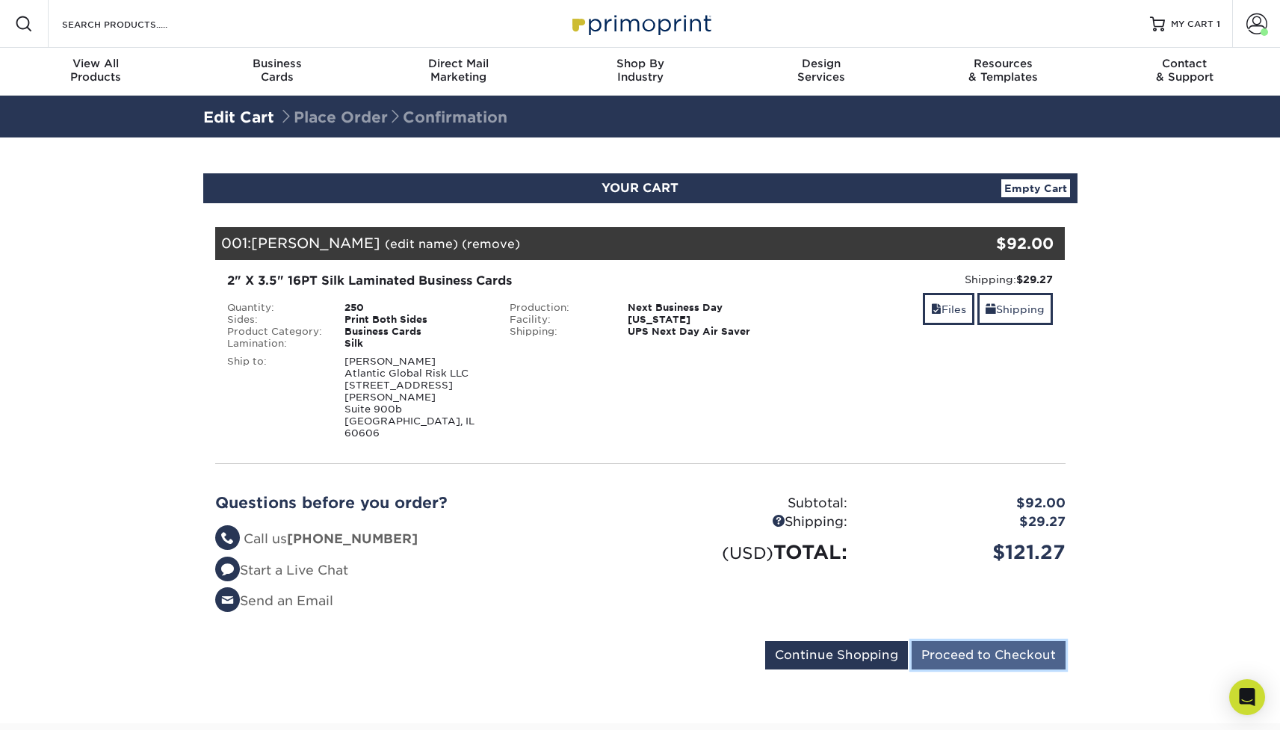
click at [1037, 641] on input "Proceed to Checkout" at bounding box center [988, 655] width 154 height 28
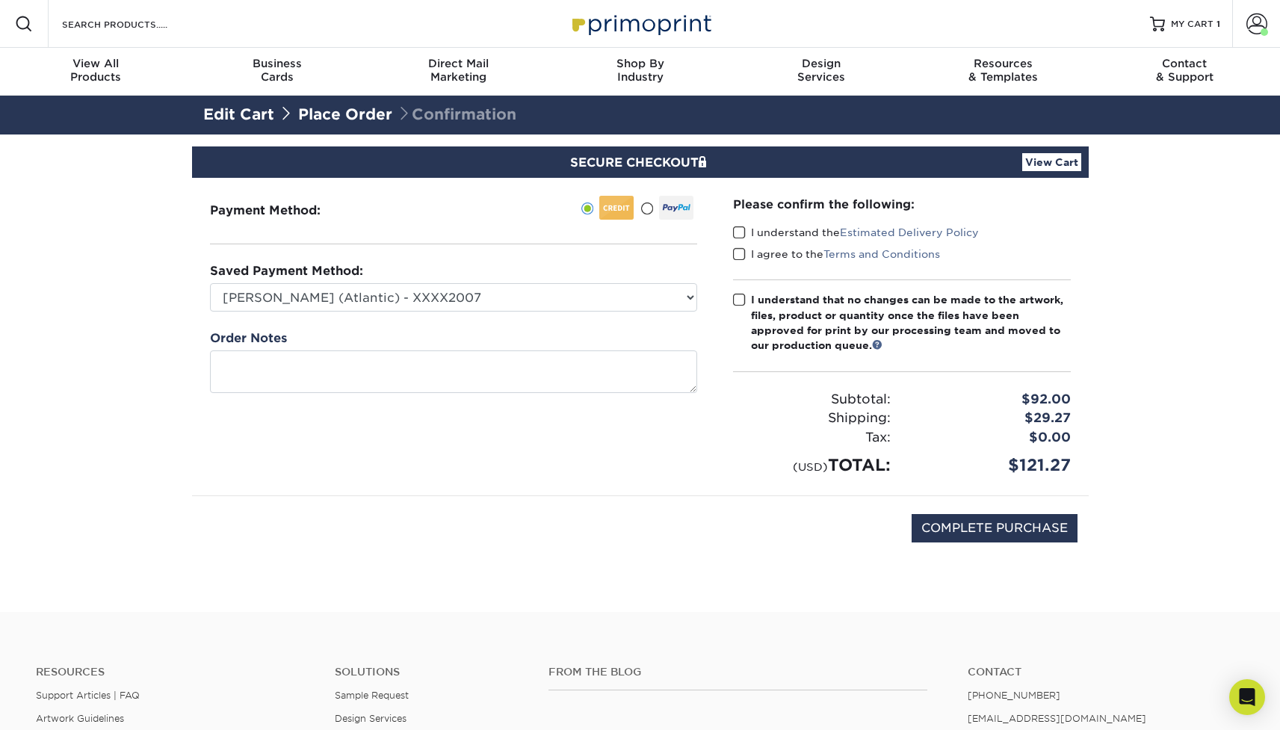
click at [739, 231] on span at bounding box center [739, 233] width 13 height 14
click at [0, 0] on input "I understand the Estimated Delivery Policy" at bounding box center [0, 0] width 0 height 0
click at [737, 250] on span at bounding box center [739, 254] width 13 height 14
click at [0, 0] on input "I agree to the Terms and Conditions" at bounding box center [0, 0] width 0 height 0
click at [736, 300] on span at bounding box center [739, 300] width 13 height 14
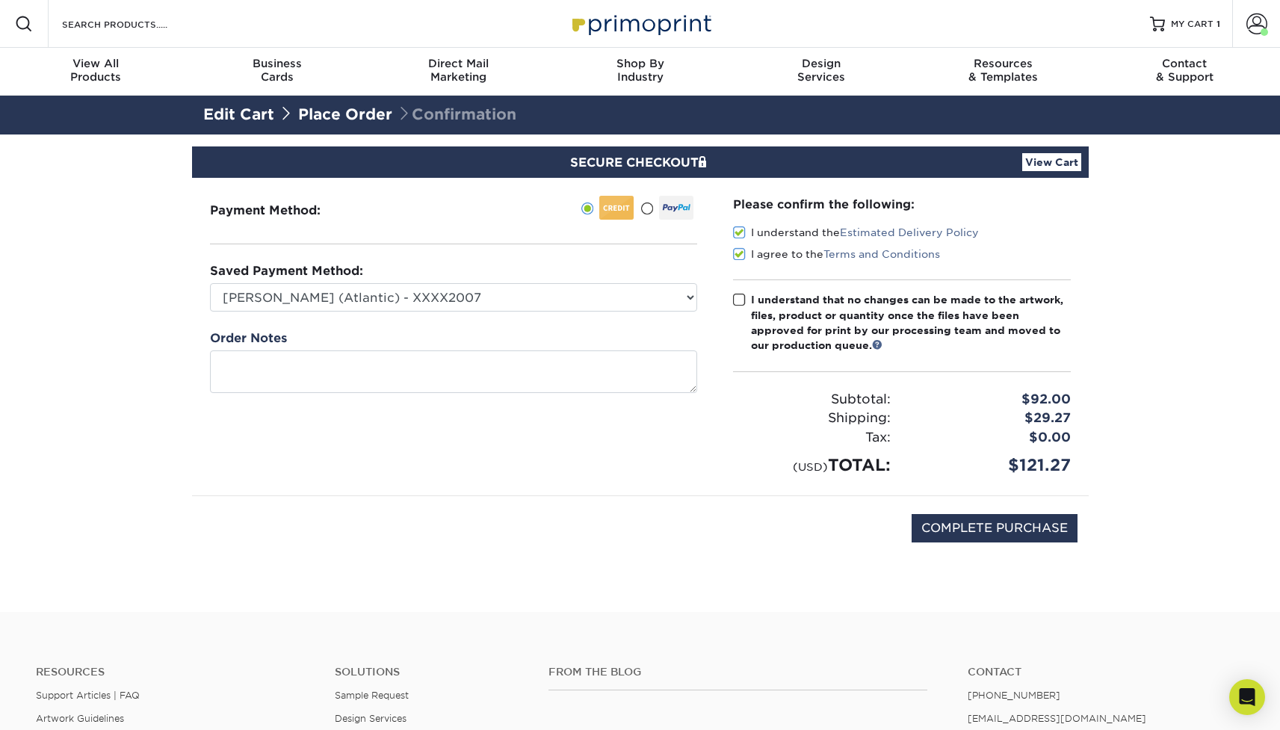
click at [0, 0] on input "I understand that no changes can be made to the artwork, files, product or quan…" at bounding box center [0, 0] width 0 height 0
click at [129, 235] on section "SECURE CHECKOUT View Cart Payment Method: Saved Payment Method:" at bounding box center [640, 372] width 1280 height 477
click at [1064, 162] on link "View Cart" at bounding box center [1051, 162] width 59 height 18
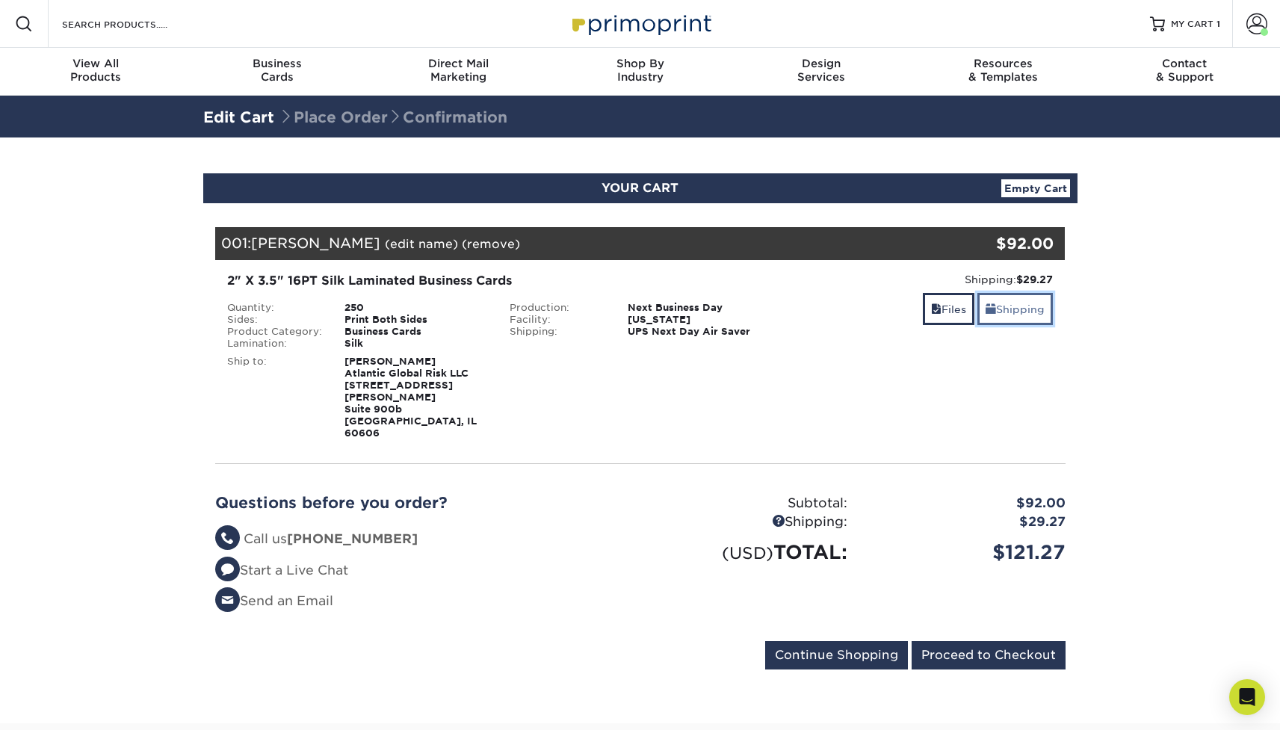
click at [1009, 313] on link "Shipping" at bounding box center [1014, 309] width 75 height 32
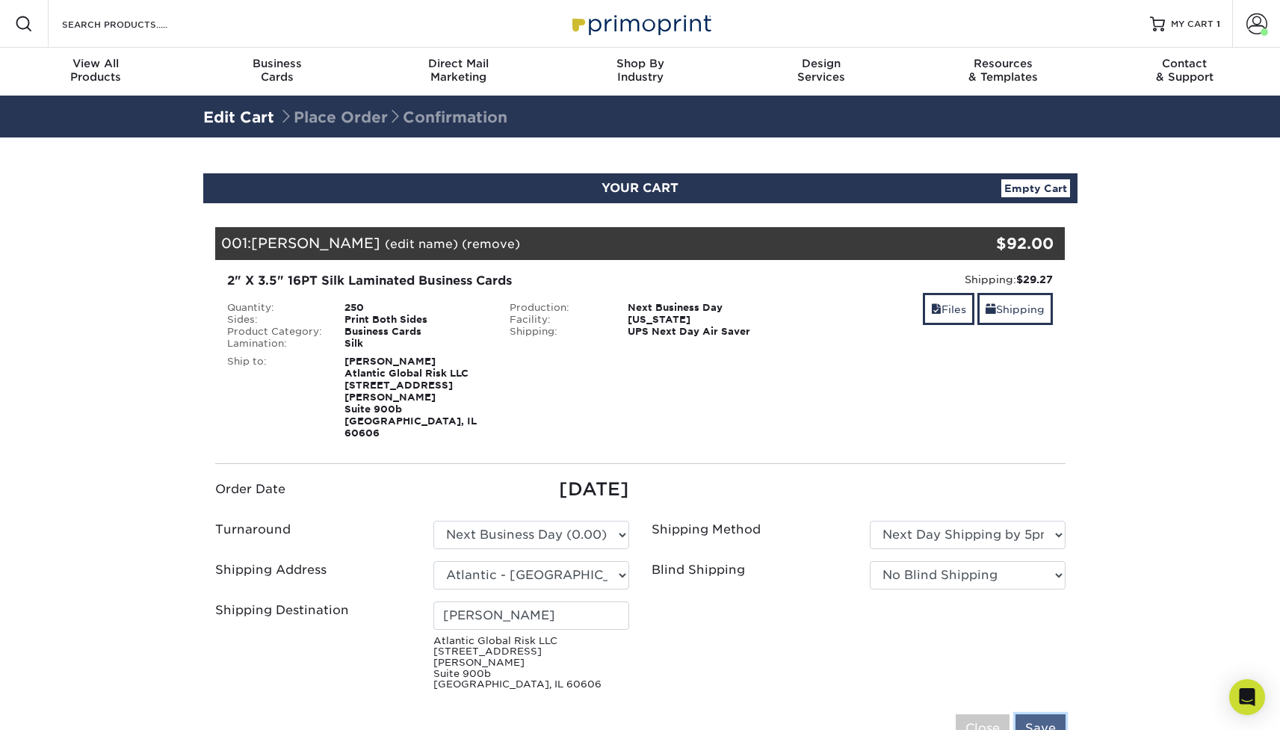
click at [1036, 714] on input "Save" at bounding box center [1040, 728] width 50 height 28
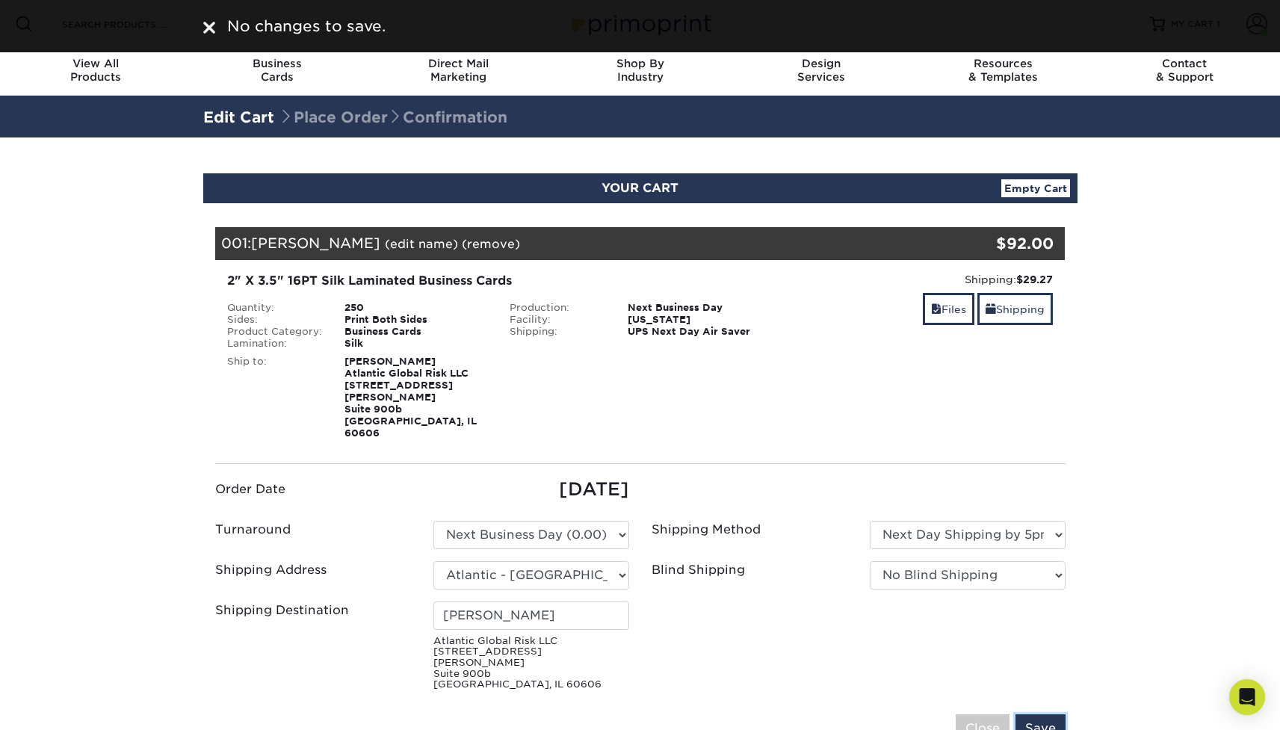
scroll to position [240, 0]
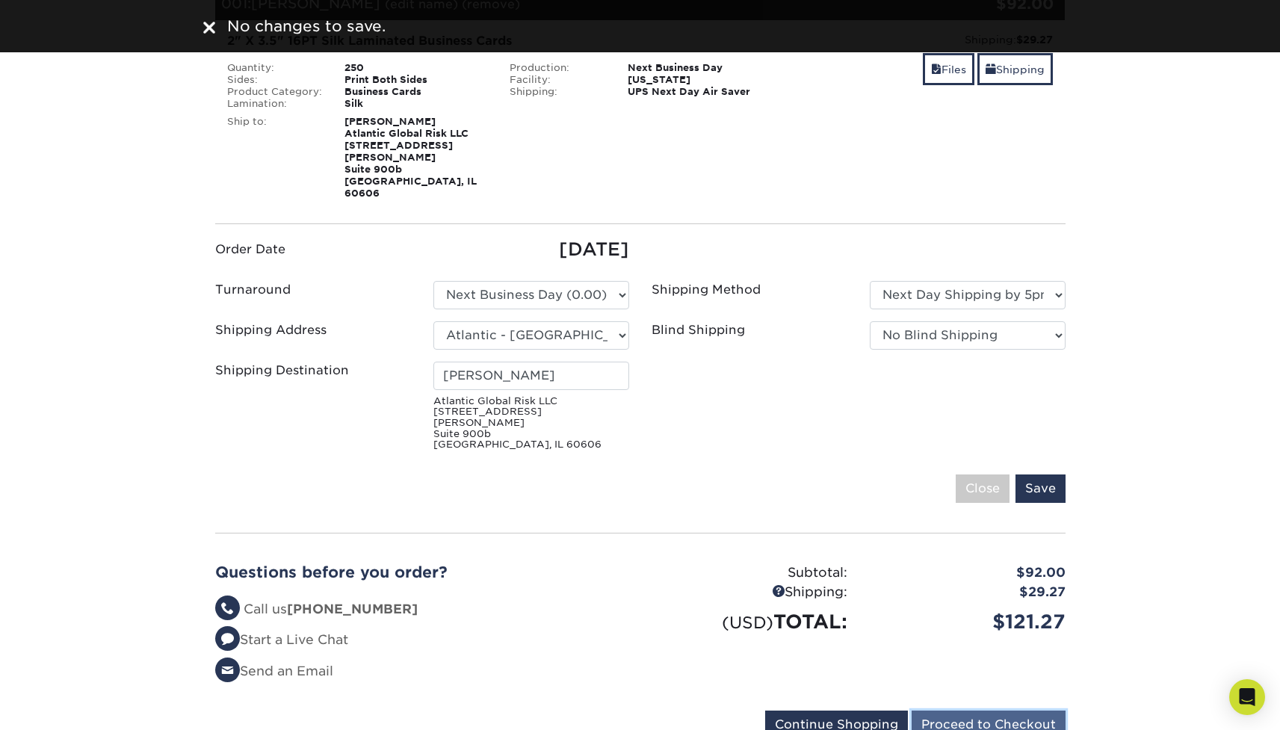
click at [1000, 711] on input "Proceed to Checkout" at bounding box center [988, 725] width 154 height 28
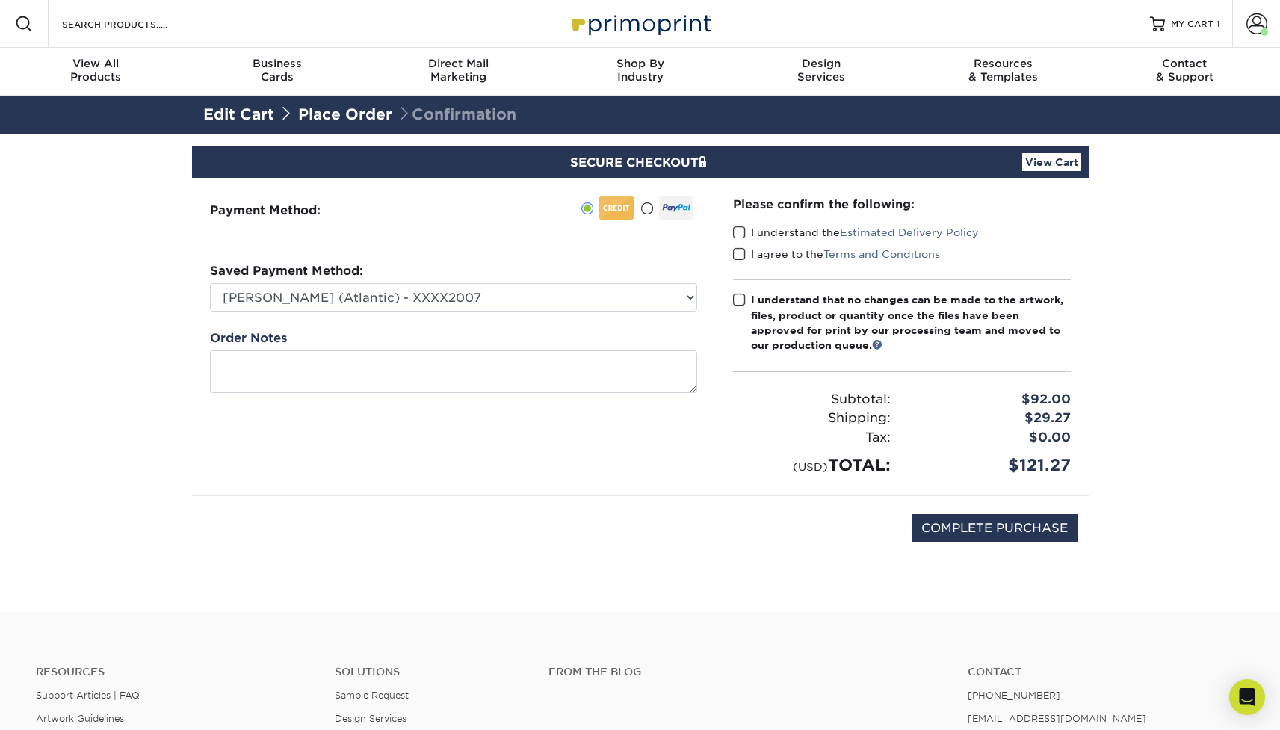
click at [742, 232] on span at bounding box center [739, 233] width 13 height 14
click at [0, 0] on input "I understand the Estimated Delivery Policy" at bounding box center [0, 0] width 0 height 0
click at [737, 253] on span at bounding box center [739, 254] width 13 height 14
click at [0, 0] on input "I agree to the Terms and Conditions" at bounding box center [0, 0] width 0 height 0
drag, startPoint x: 735, startPoint y: 300, endPoint x: 747, endPoint y: 321, distance: 24.1
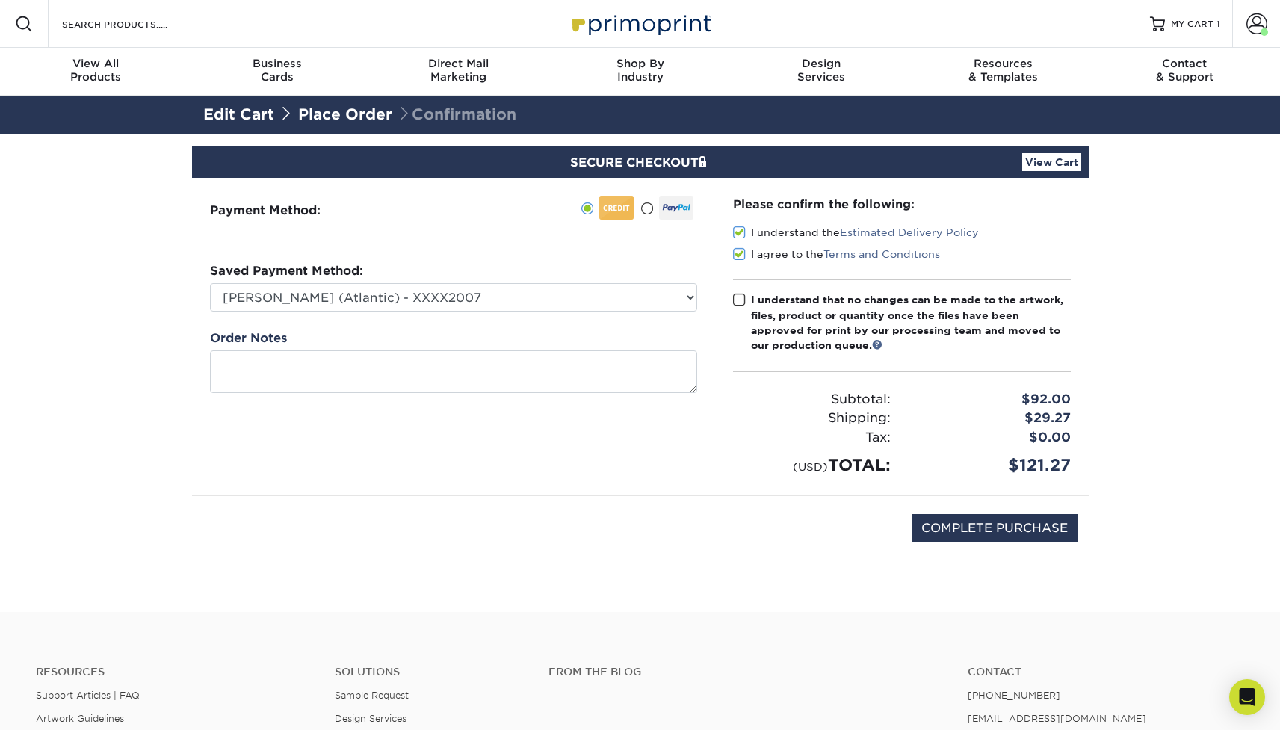
click at [735, 299] on span at bounding box center [739, 300] width 13 height 14
click at [0, 0] on input "I understand that no changes can be made to the artwork, files, product or quan…" at bounding box center [0, 0] width 0 height 0
click at [956, 521] on input "COMPLETE PURCHASE" at bounding box center [994, 528] width 166 height 28
type input "PROCESSING, PLEASE WAIT..."
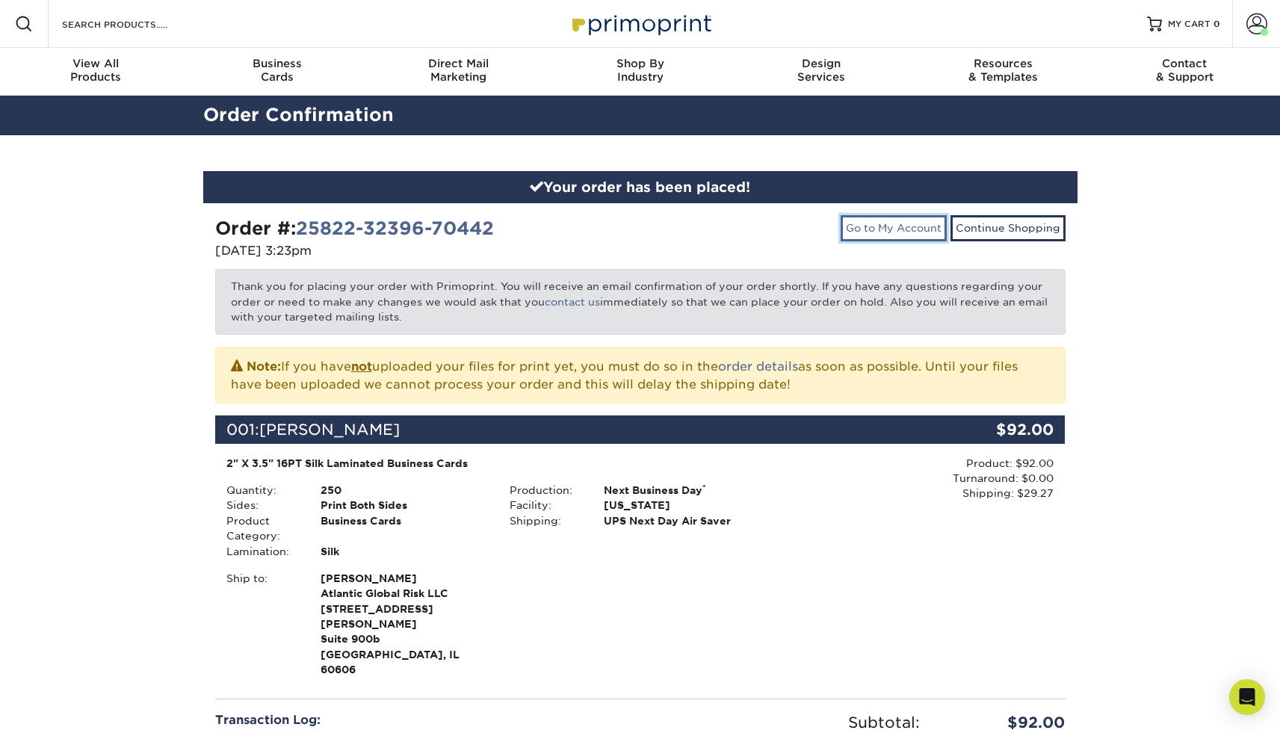
click at [915, 232] on link "Go to My Account" at bounding box center [894, 227] width 106 height 25
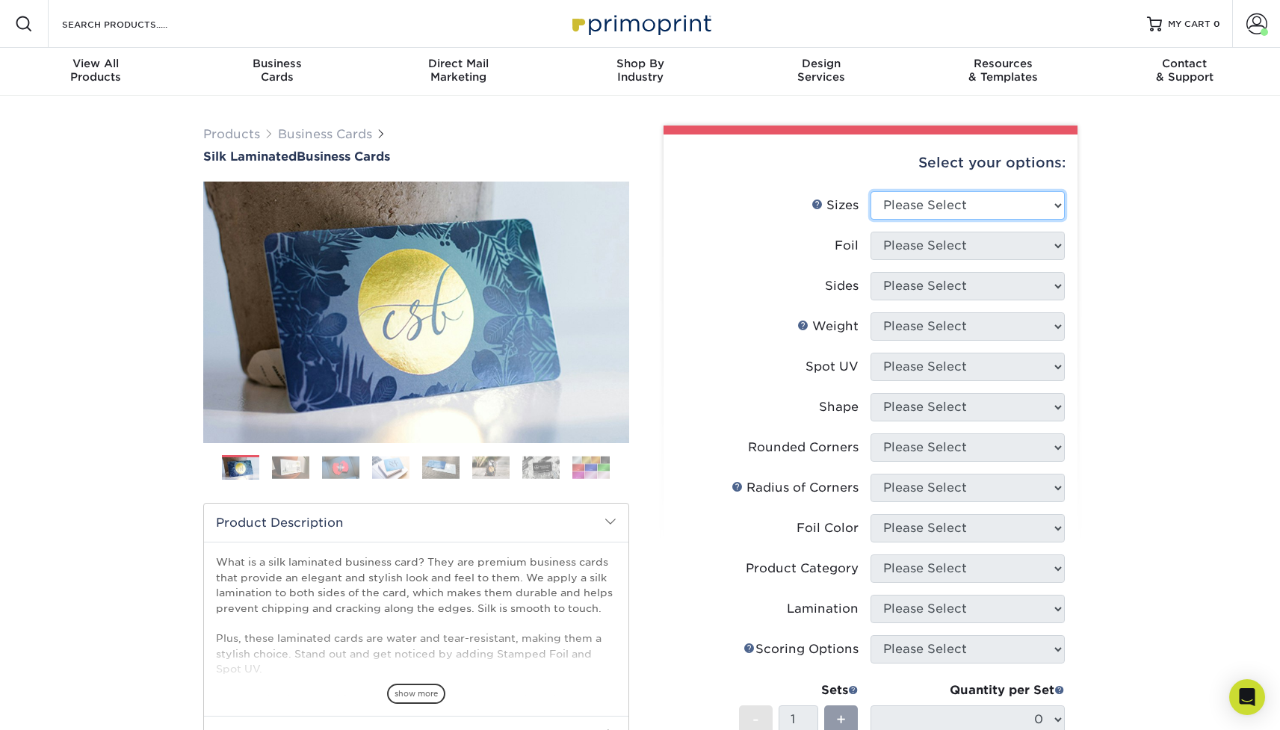
click at [901, 196] on select "Please Select 1.5" x 3.5" - Mini 1.75" x 3.5" - Mini 2" x 2" - Square 2" x 3" -…" at bounding box center [967, 205] width 194 height 28
select select "2.00x3.50"
click at [870, 191] on select "Please Select 1.5" x 3.5" - Mini 1.75" x 3.5" - Mini 2" x 2" - Square 2" x 3" -…" at bounding box center [967, 205] width 194 height 28
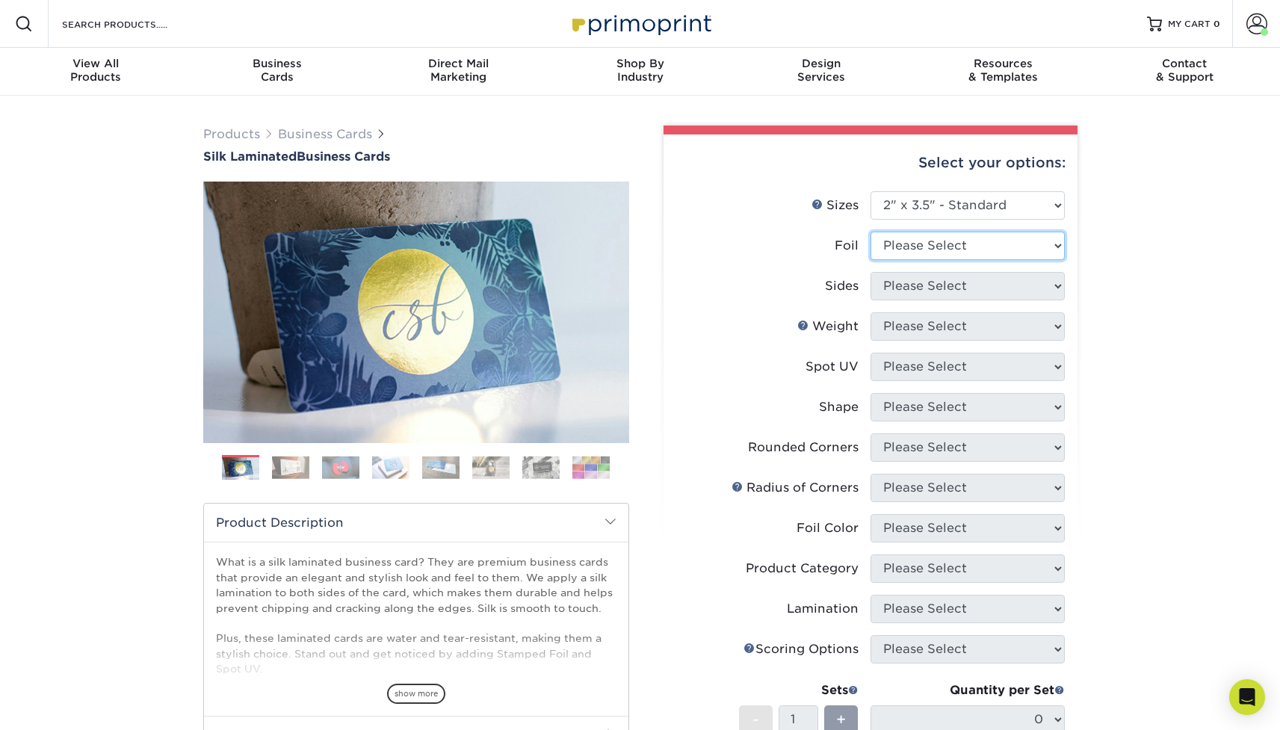
click at [911, 244] on select "Please Select Yes No" at bounding box center [967, 246] width 194 height 28
select select "0"
click at [870, 232] on select "Please Select Yes No" at bounding box center [967, 246] width 194 height 28
click at [900, 286] on select "Please Select Print Both Sides Print Both Sides - Foil Both Sides Print Both Si…" at bounding box center [967, 286] width 194 height 28
select select "13abbda7-1d64-4f25-8bb2-c179b224825d"
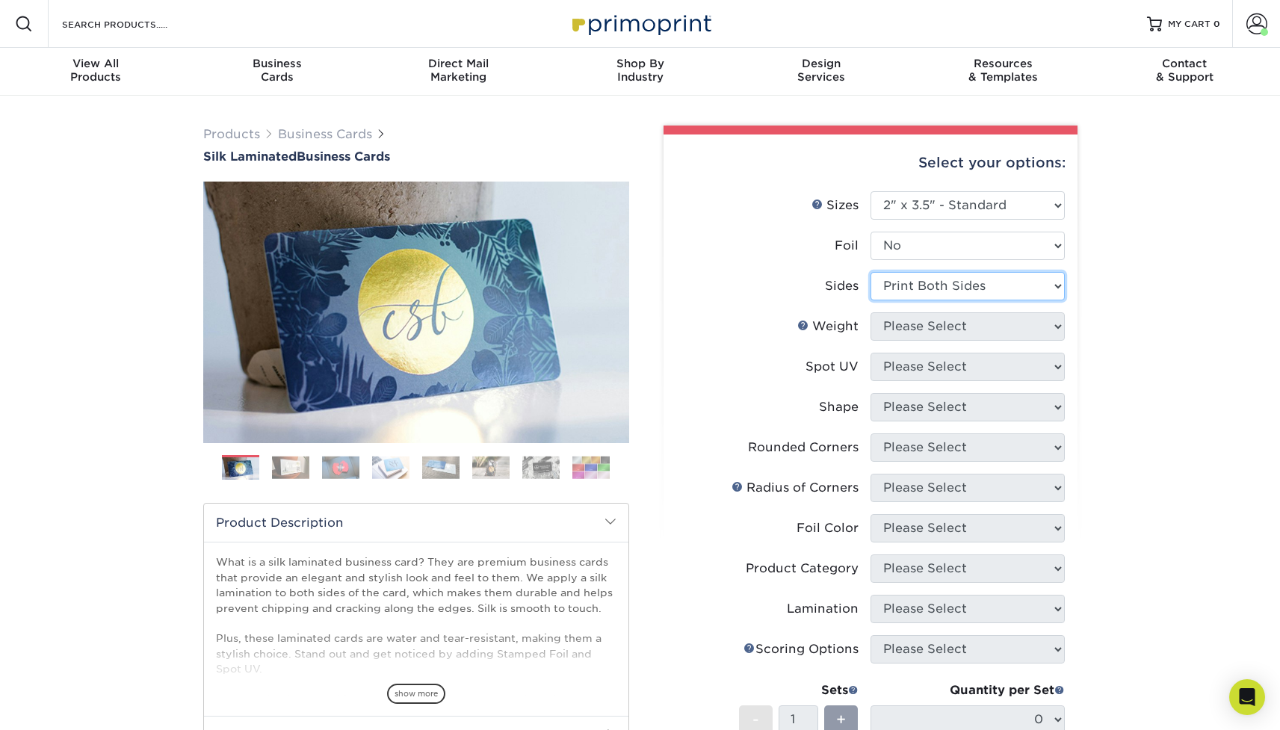
click at [870, 272] on select "Please Select Print Both Sides Print Front Only" at bounding box center [967, 286] width 194 height 28
click at [911, 325] on select "Please Select 16PT" at bounding box center [967, 326] width 194 height 28
select select "16PT"
click at [870, 312] on select "Please Select 16PT" at bounding box center [967, 326] width 194 height 28
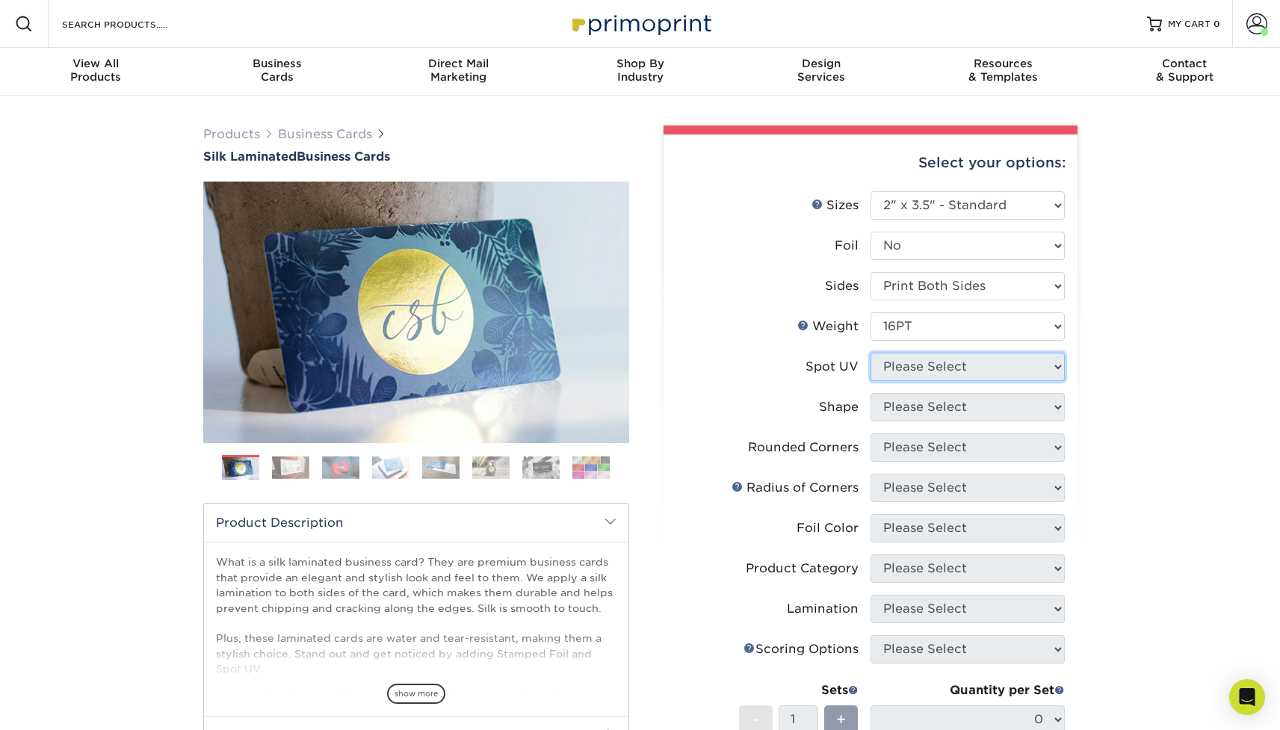
click at [898, 363] on select "Please Select No Spot UV Front and Back (Both Sides) Front Only Back Only" at bounding box center [967, 367] width 194 height 28
select select "3"
click at [870, 353] on select "Please Select No Spot UV Front and Back (Both Sides) Front Only Back Only" at bounding box center [967, 367] width 194 height 28
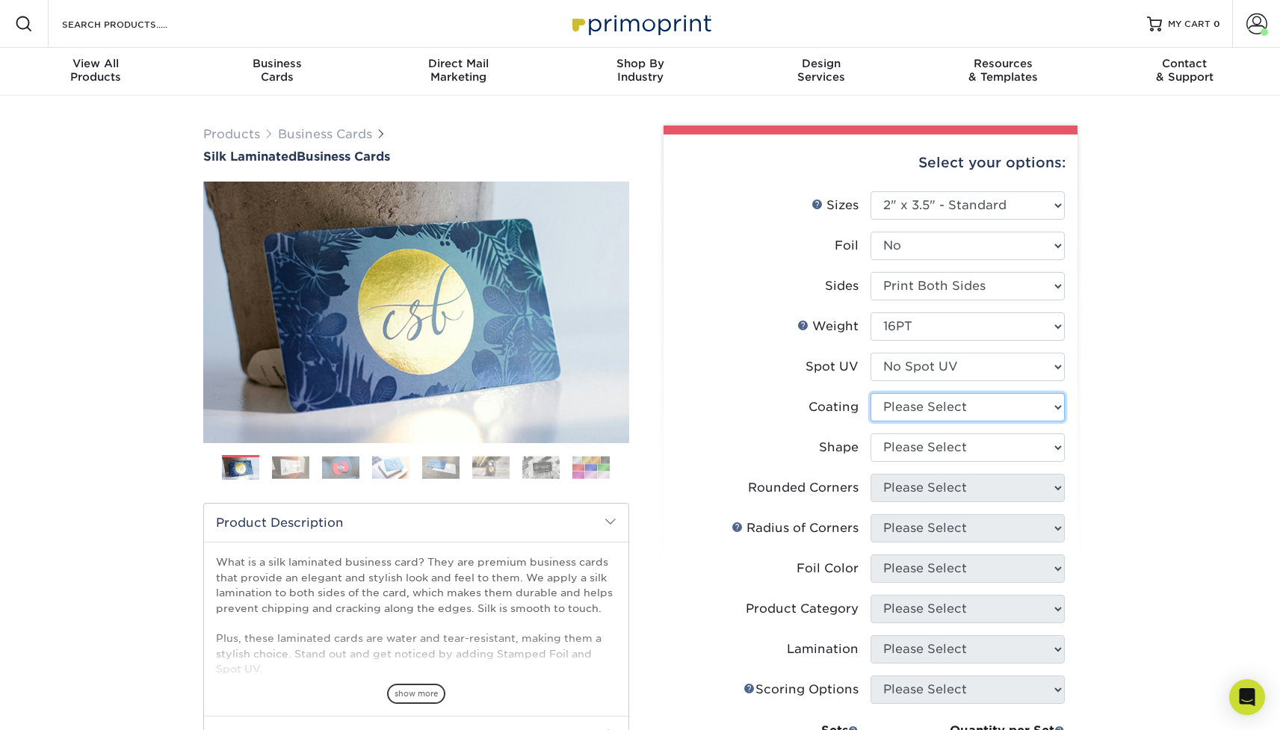
click at [900, 405] on select at bounding box center [967, 407] width 194 height 28
select select "3e7618de-abca-4bda-9f97-8b9129e913d8"
click at [870, 393] on select at bounding box center [967, 407] width 194 height 28
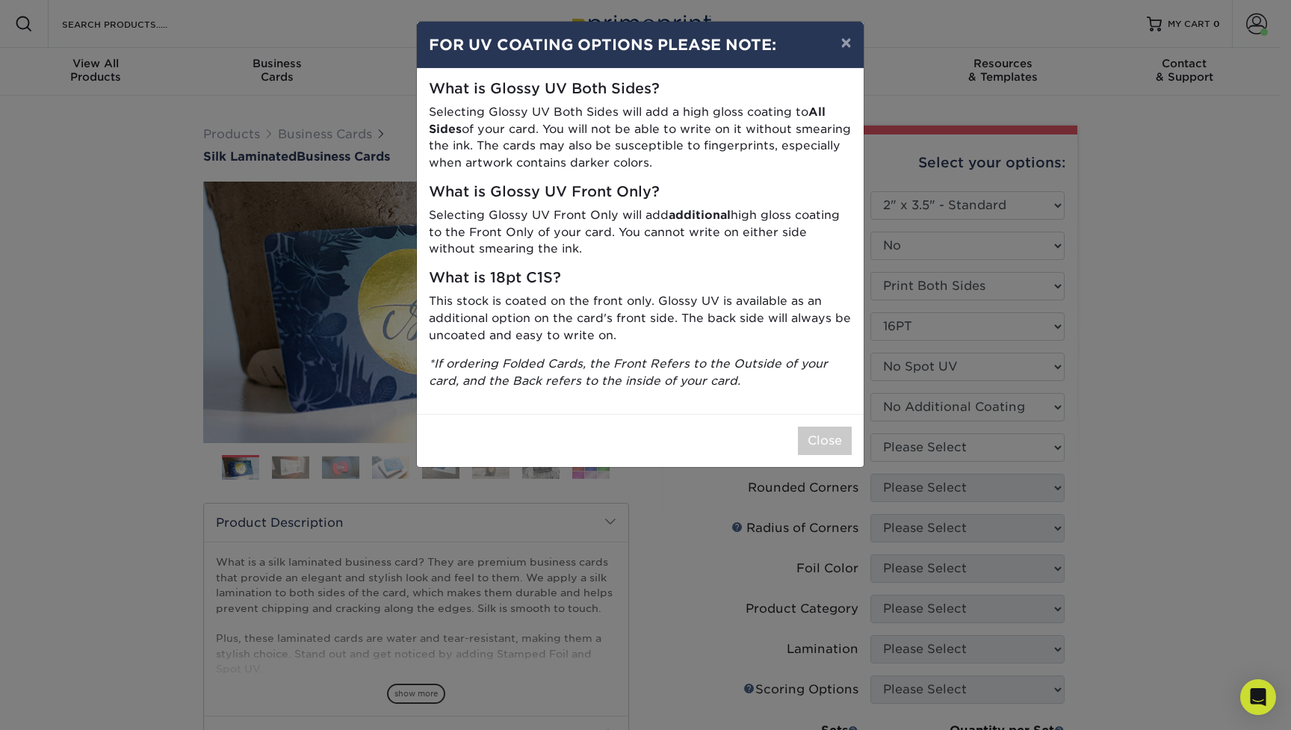
click at [892, 445] on div "× FOR UV COATING OPTIONS PLEASE NOTE: What is Glossy UV Both Sides? Selecting G…" at bounding box center [645, 365] width 1291 height 730
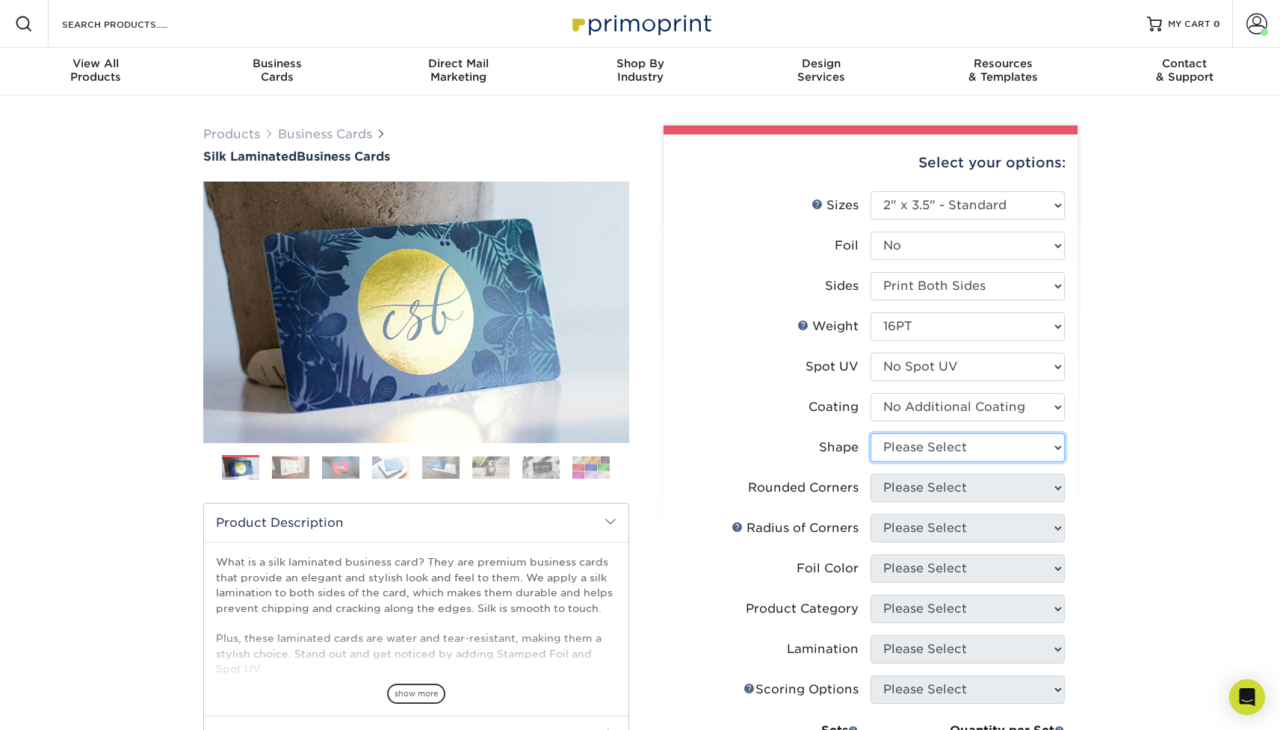
click at [892, 447] on select "Please Select Standard Oval" at bounding box center [967, 447] width 194 height 28
select select "standard"
click at [870, 433] on select "Please Select Standard Oval" at bounding box center [967, 447] width 194 height 28
click at [899, 487] on select "Please Select Yes - Round 2 Corners Yes - Round 4 Corners No" at bounding box center [967, 488] width 194 height 28
select select "0"
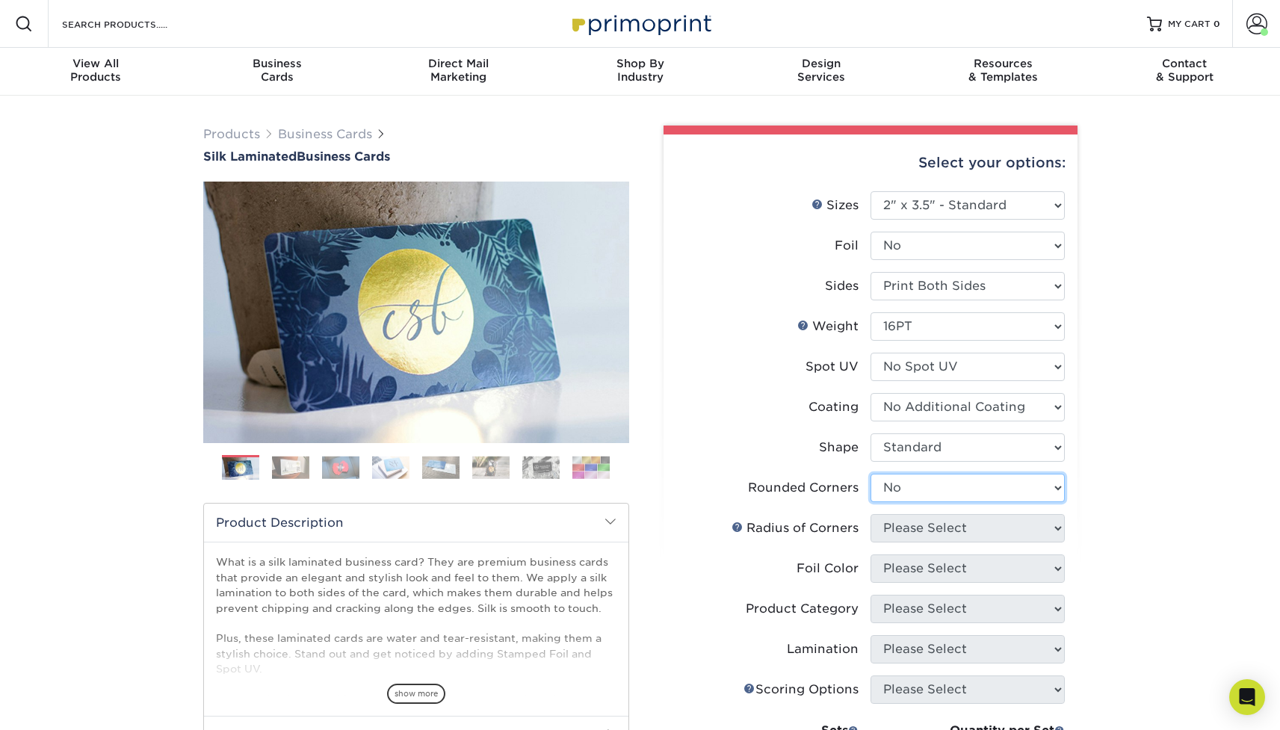
click at [870, 474] on select "Please Select Yes - Round 2 Corners Yes - Round 4 Corners No" at bounding box center [967, 488] width 194 height 28
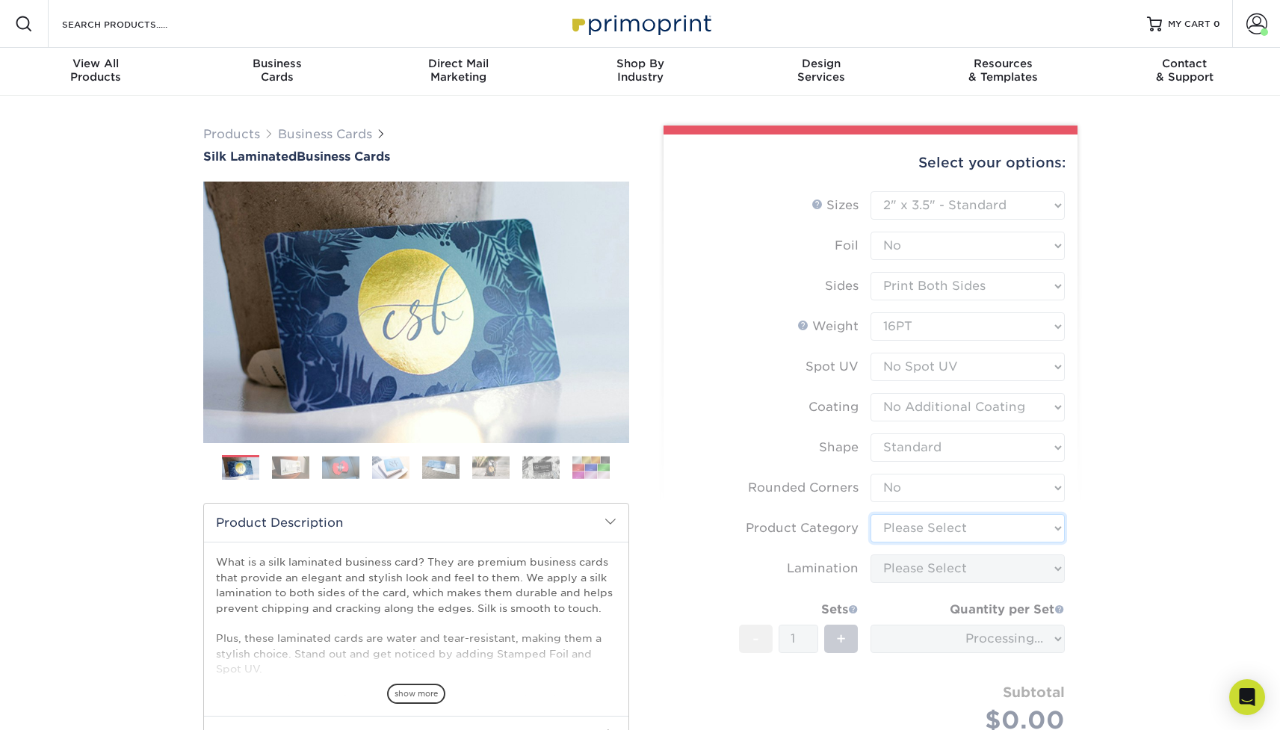
click at [899, 530] on select "Please Select Business Cards" at bounding box center [967, 528] width 194 height 28
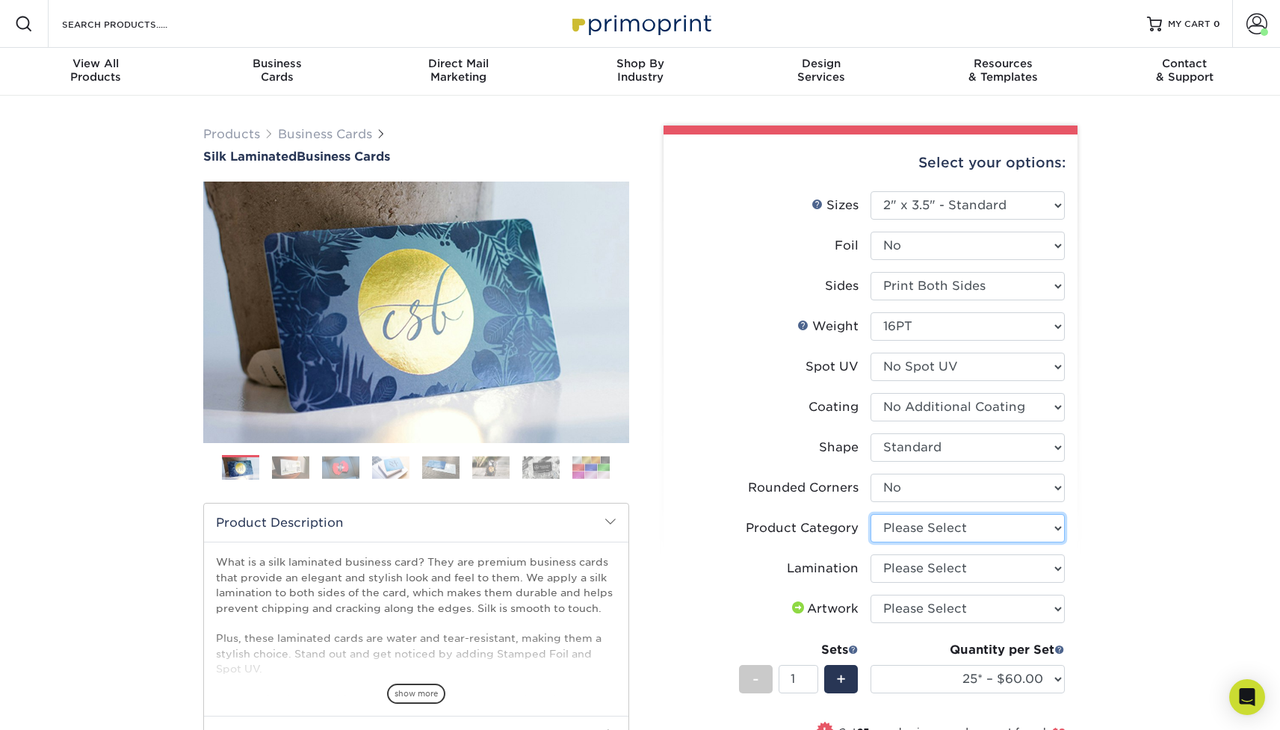
select select "3b5148f1-0588-4f88-a218-97bcfdce65c1"
click at [870, 514] on select "Please Select Business Cards" at bounding box center [967, 528] width 194 height 28
click at [900, 570] on select "Please Select Silk" at bounding box center [967, 568] width 194 height 28
select select "ccacb42f-45f7-42d3-bbd3-7c8421cf37f0"
click at [870, 554] on select "Please Select Silk" at bounding box center [967, 568] width 194 height 28
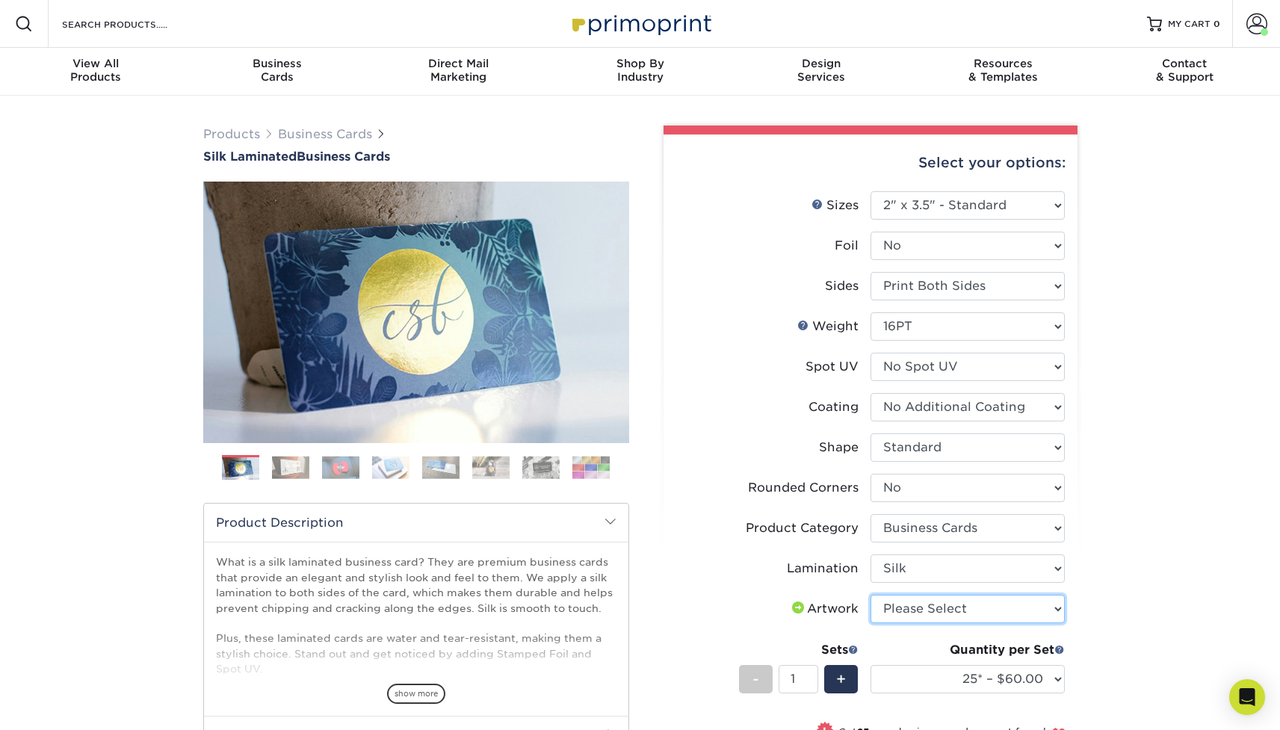
click at [909, 611] on select "Please Select I will upload files I need a design - $100" at bounding box center [967, 609] width 194 height 28
select select "upload"
click at [870, 595] on select "Please Select I will upload files I need a design - $100" at bounding box center [967, 609] width 194 height 28
drag, startPoint x: 845, startPoint y: 684, endPoint x: 754, endPoint y: 568, distance: 147.4
click at [754, 568] on ul "Sizes Help Sizes Please Select 1.5" x 3.5" - Mini 1.75" x 3.5" - Mini 2" x 2" -…" at bounding box center [870, 512] width 390 height 642
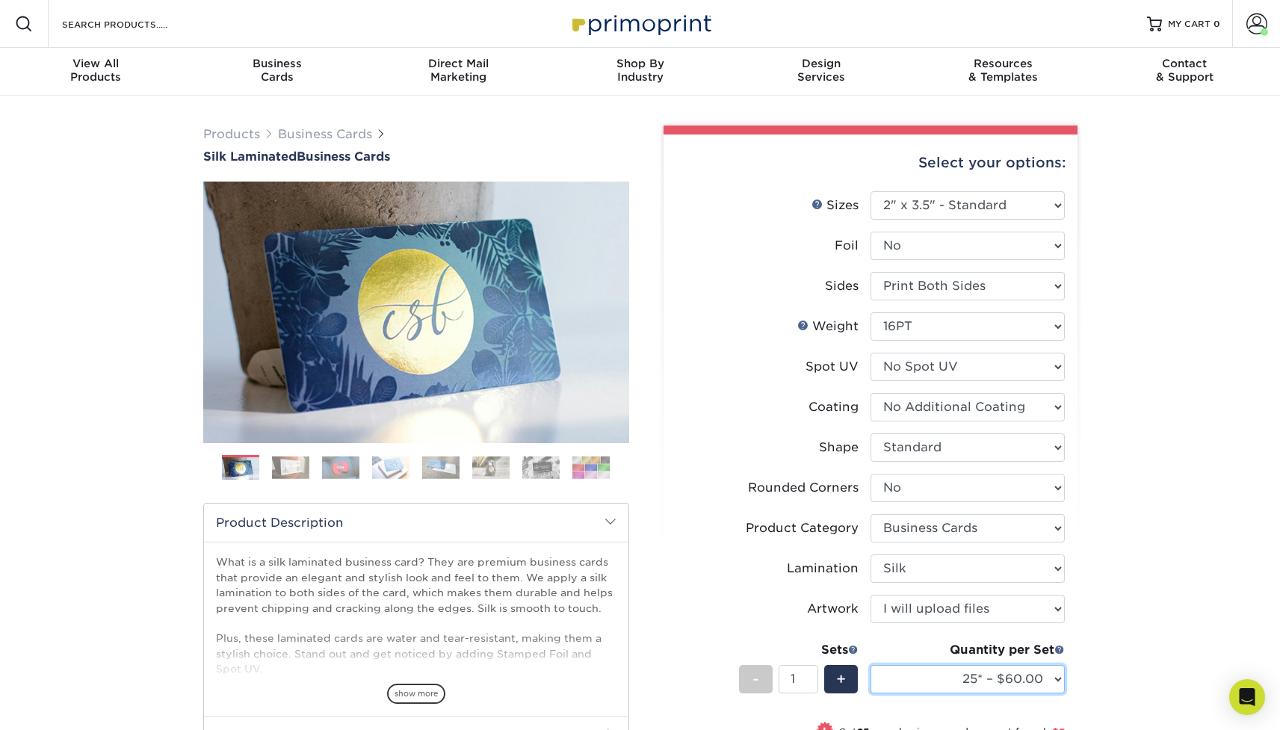
click at [979, 672] on select "25* – $60.00 50* – $68.00 75* – $76.00 100* – $84.00 250* – $92.00 500 – $96.00…" at bounding box center [967, 679] width 194 height 28
select select "250* – $92.00"
click at [870, 665] on select "25* – $60.00 50* – $68.00 75* – $76.00 100* – $84.00 250* – $92.00 500 – $96.00…" at bounding box center [967, 679] width 194 height 28
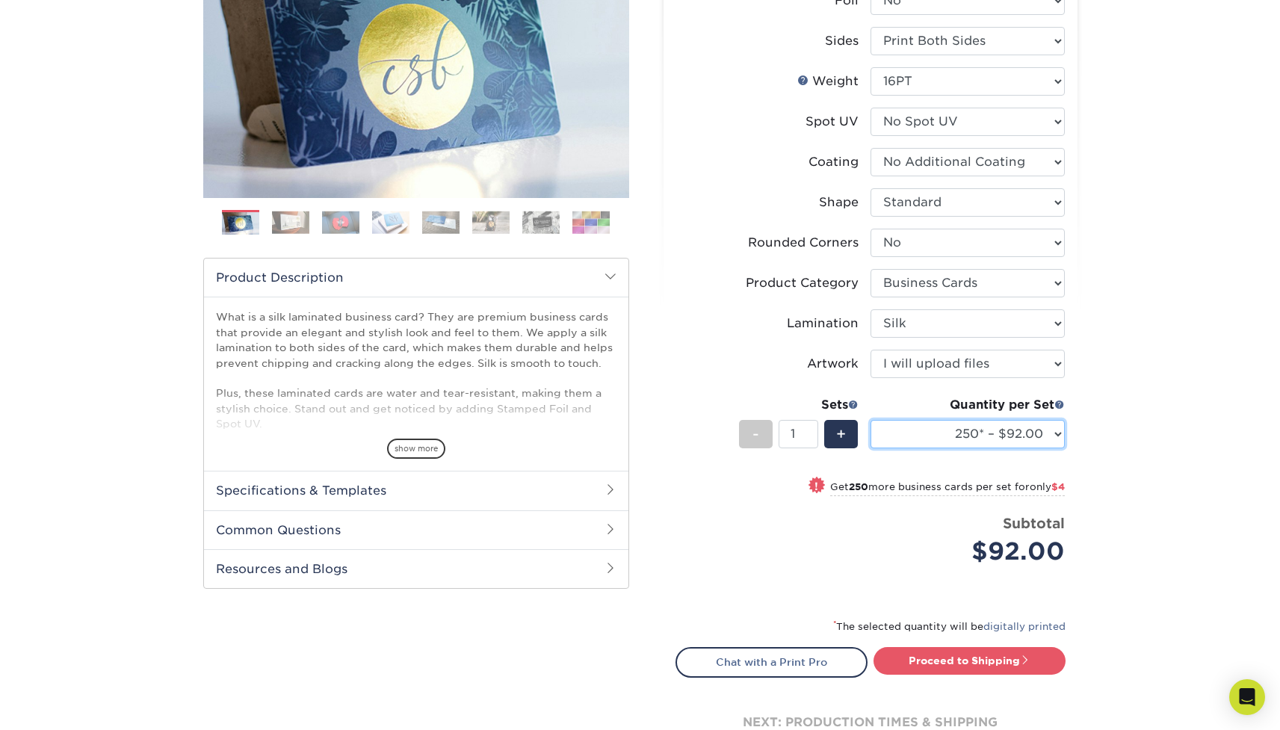
scroll to position [359, 0]
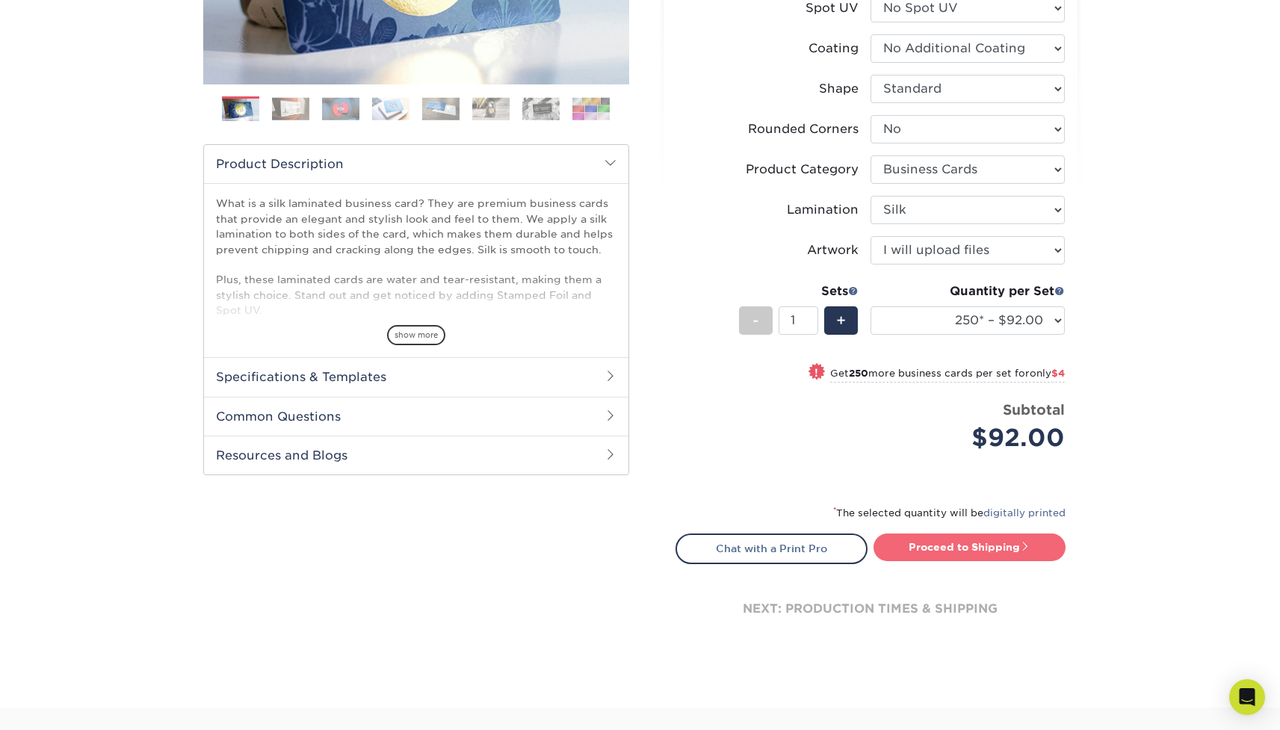
click at [978, 557] on link "Proceed to Shipping" at bounding box center [969, 546] width 192 height 27
type input "Set 1"
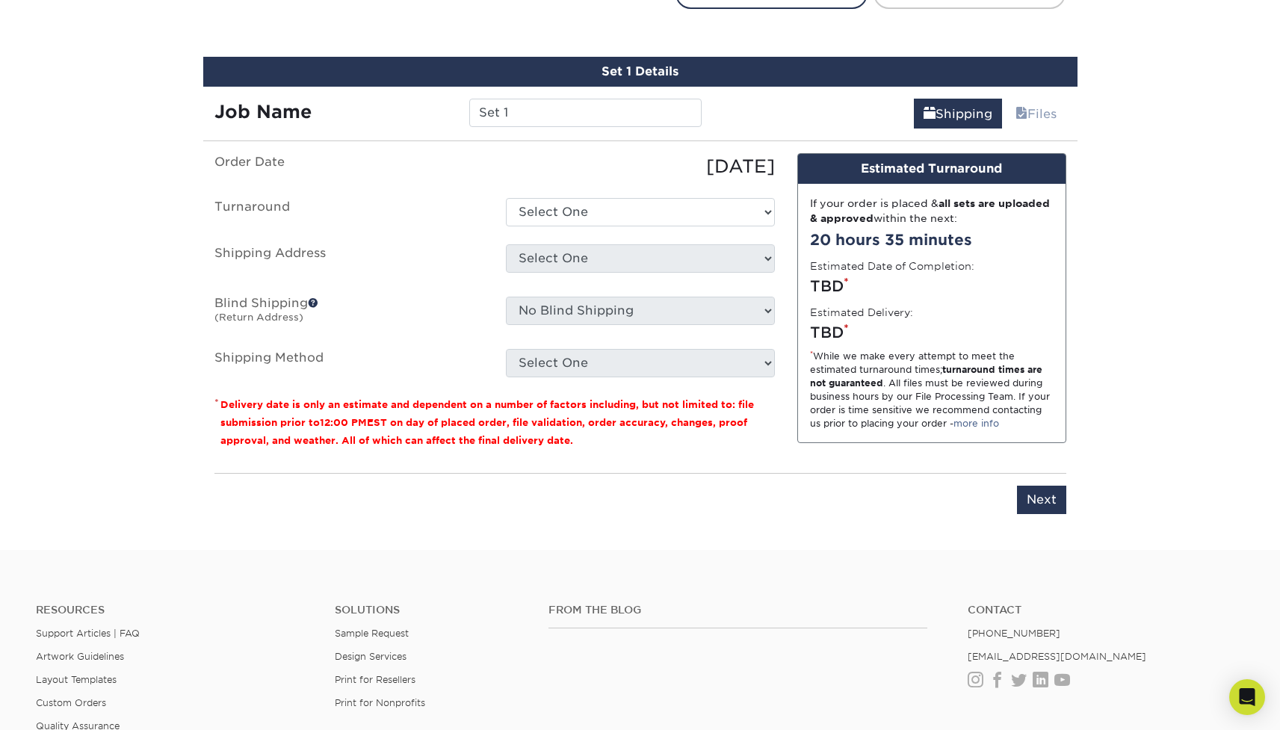
scroll to position [932, 0]
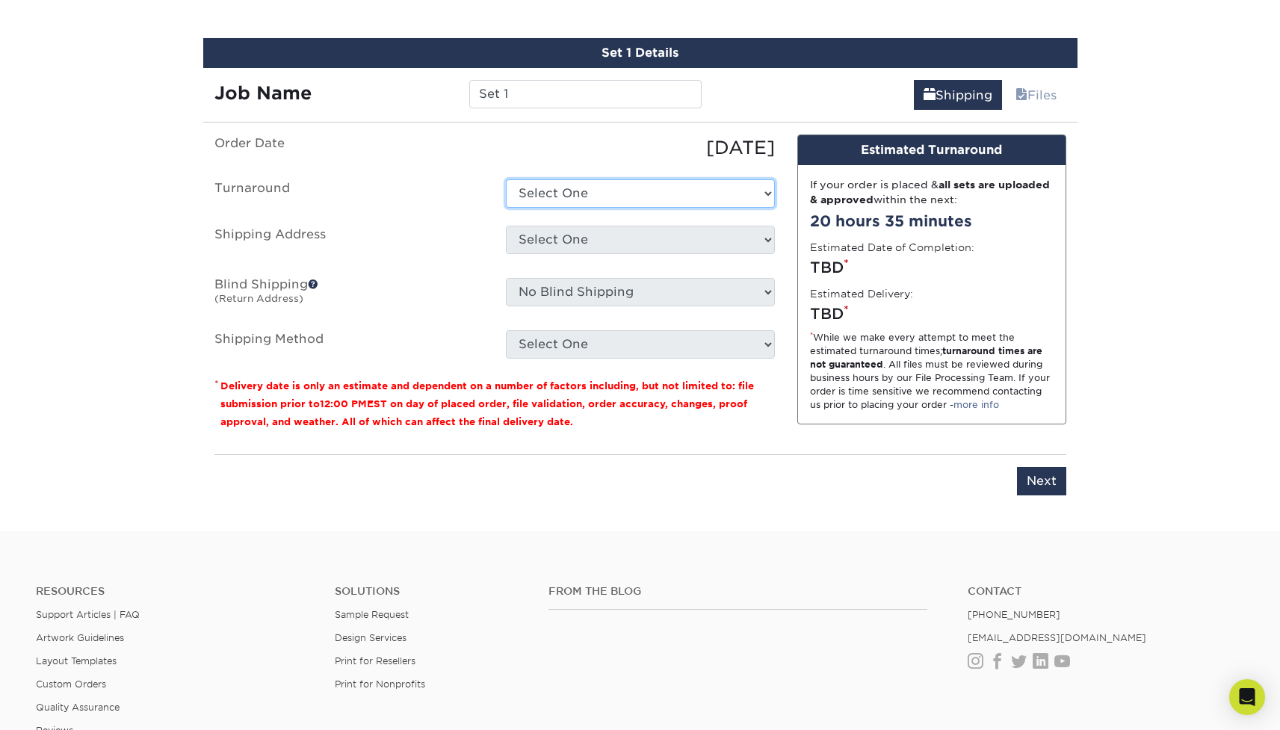
click at [548, 189] on select "Select One 2-4 Business Days 2 Day Next Business Day" at bounding box center [640, 193] width 269 height 28
select select "75495d5f-2f89-49bb-a186-824331e501c3"
click at [506, 179] on select "Select One 2-4 Business Days 2 Day Next Business Day" at bounding box center [640, 193] width 269 height 28
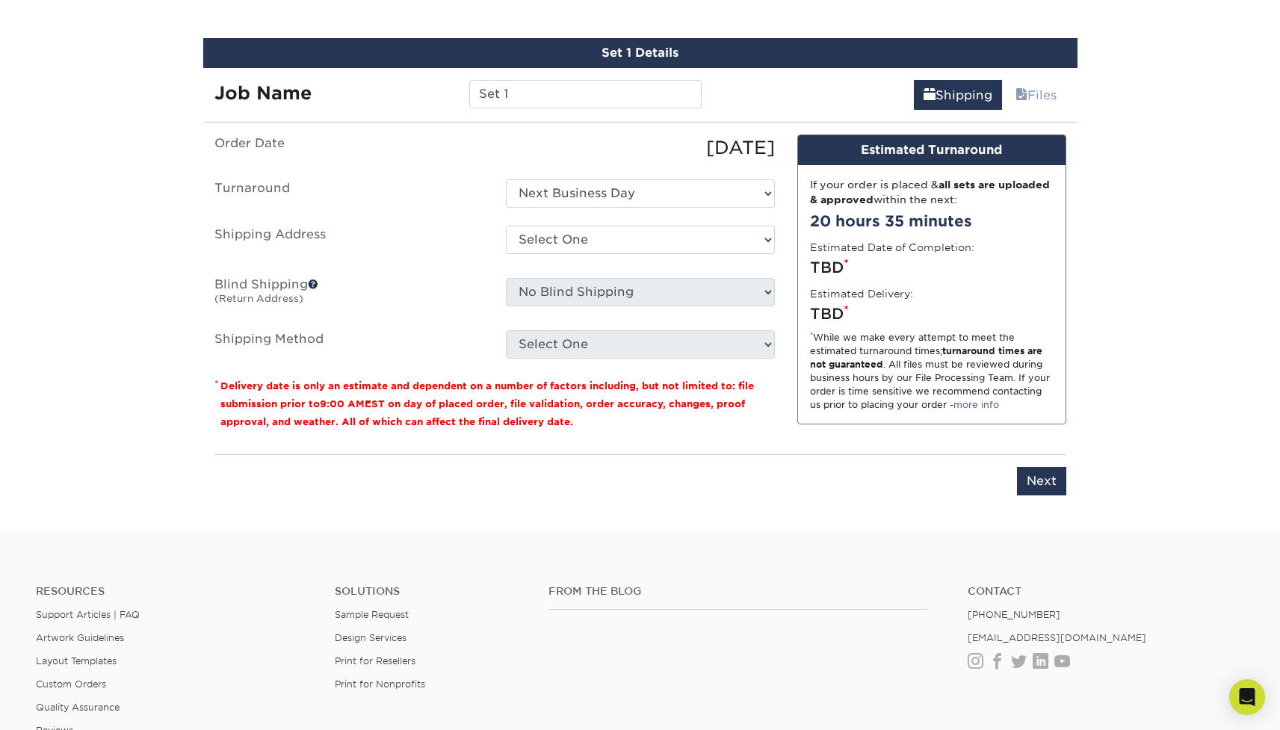
click at [539, 256] on div "Select One 98 maplewood w [GEOGRAPHIC_DATA] AGEC [US_STATE] Atlantic - [GEOGRAP…" at bounding box center [640, 243] width 291 height 34
click at [538, 236] on select "Select One 98 maplewood w [GEOGRAPHIC_DATA] AGEC [US_STATE] Atlantic - [GEOGRAP…" at bounding box center [640, 240] width 269 height 28
select select "275506"
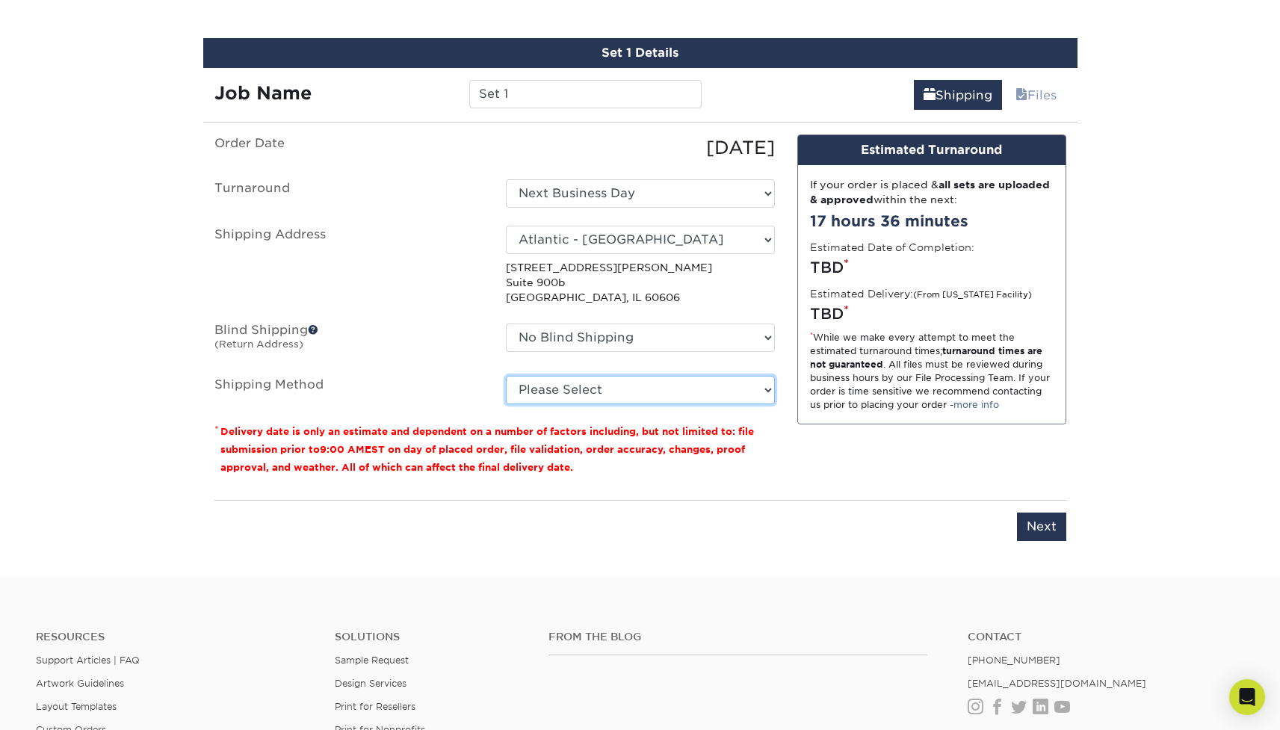
click at [591, 396] on select "Please Select Ground Shipping (+$7.84) 3 Day Shipping Service (+$18.68) 2 Day A…" at bounding box center [640, 390] width 269 height 28
select select "13"
click at [506, 376] on select "Please Select Ground Shipping (+$7.84) 3 Day Shipping Service (+$18.68) 2 Day A…" at bounding box center [640, 390] width 269 height 28
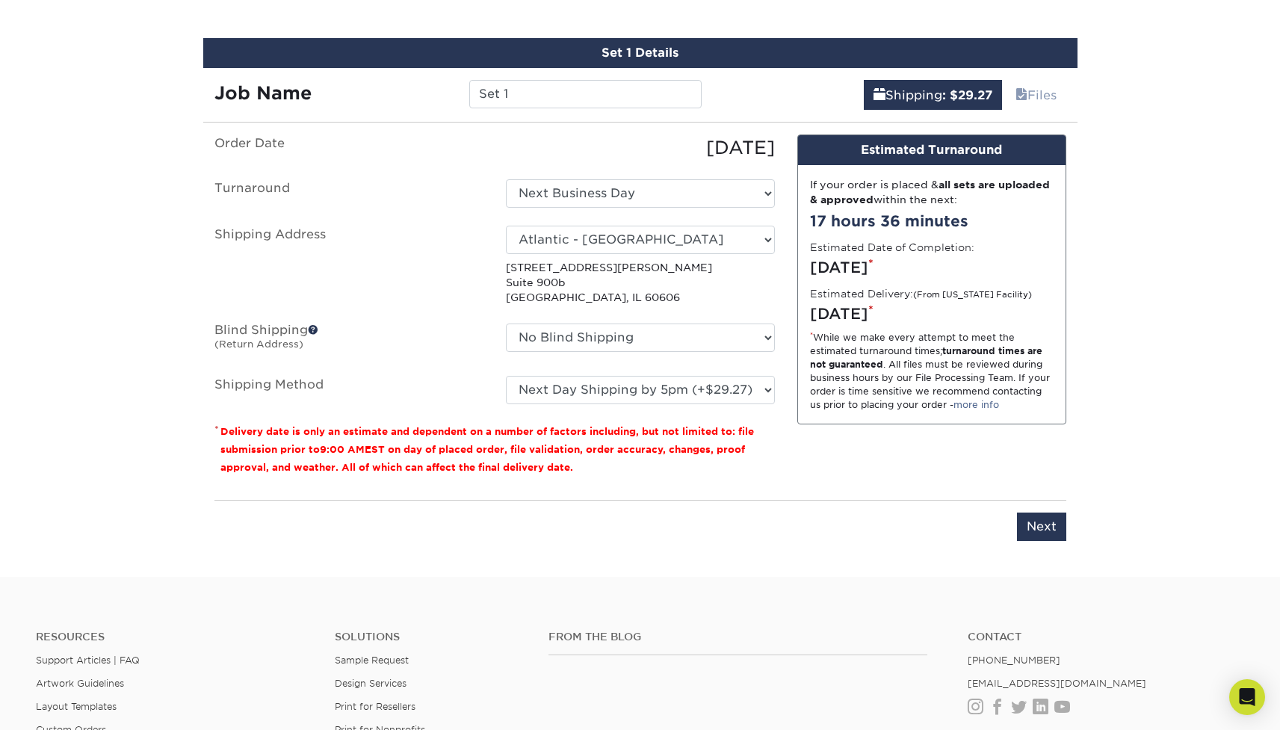
drag, startPoint x: 968, startPoint y: 312, endPoint x: 804, endPoint y: 307, distance: 164.4
click at [804, 307] on div "If your order is placed & all sets are uploaded & approved within the next: 17 …" at bounding box center [931, 294] width 267 height 259
copy div "[DATE]"
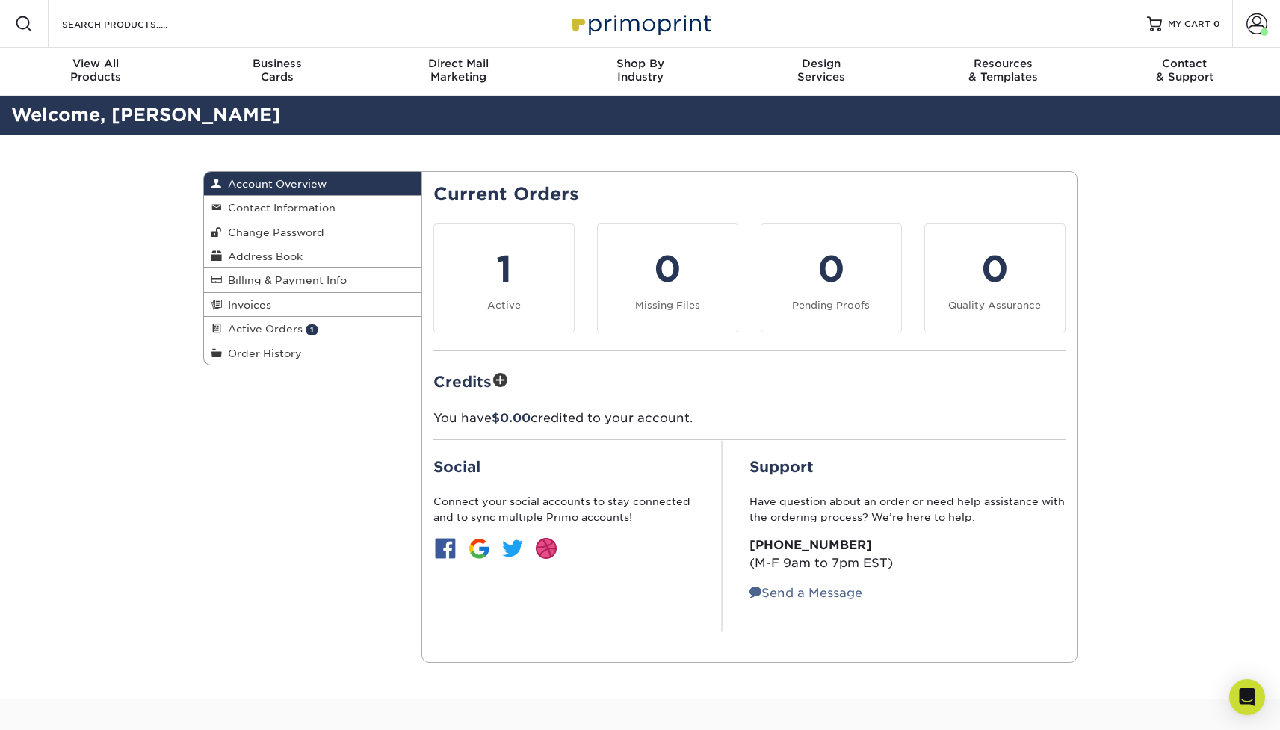
click at [943, 202] on h2 "Current Orders" at bounding box center [749, 195] width 632 height 22
